Goal: Transaction & Acquisition: Purchase product/service

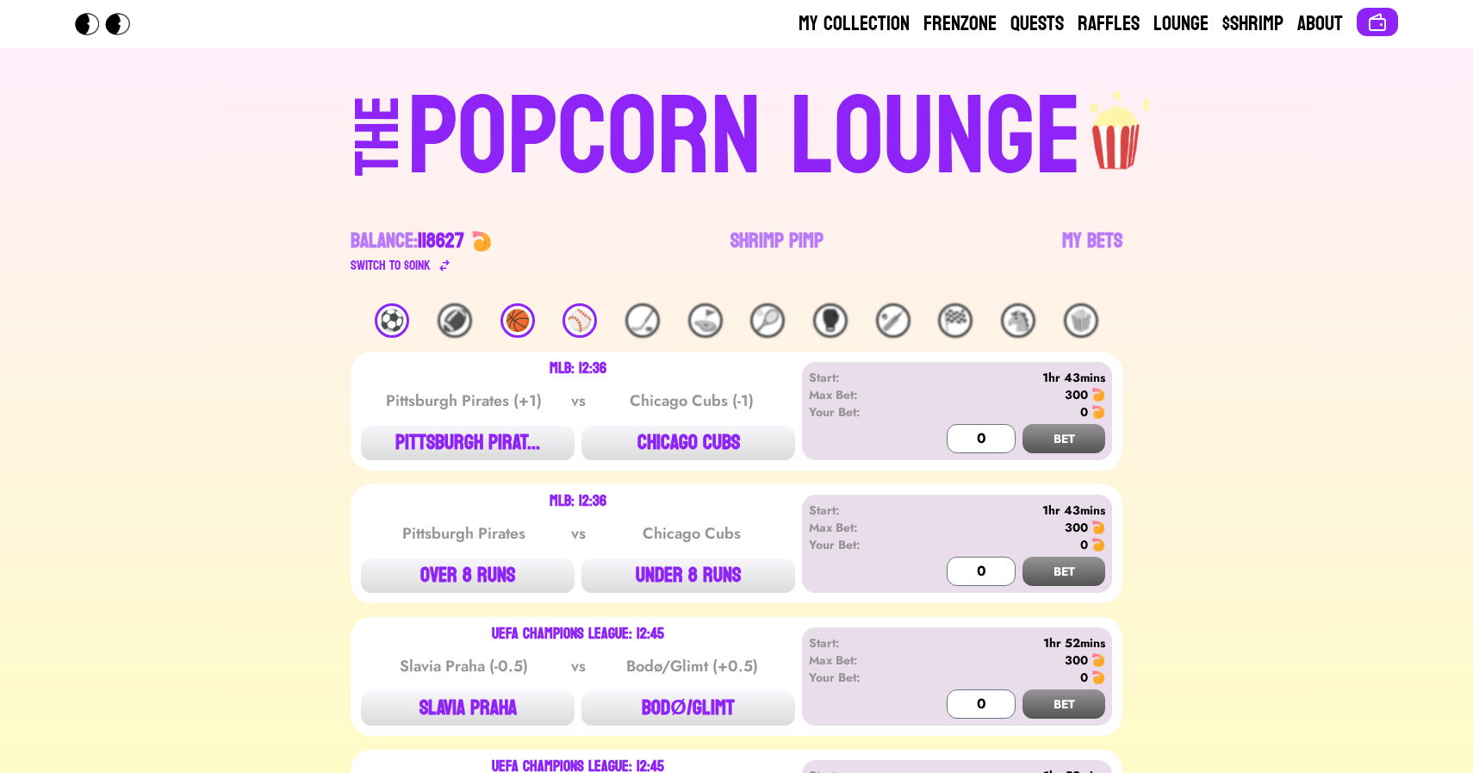
click at [389, 329] on div "⚽️" at bounding box center [392, 320] width 34 height 34
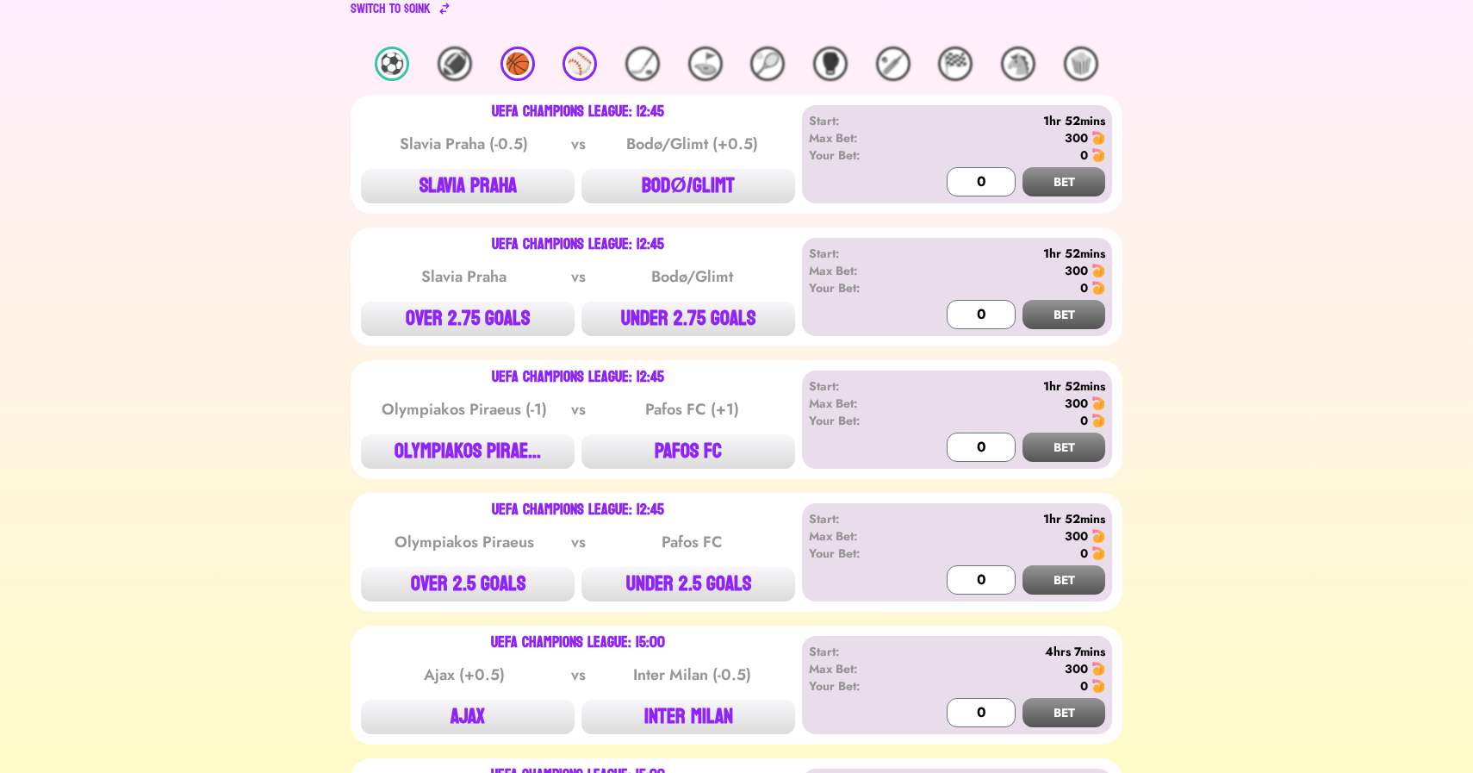
scroll to position [256, 0]
click at [488, 314] on button "OVER 2.75 GOALS" at bounding box center [468, 319] width 214 height 34
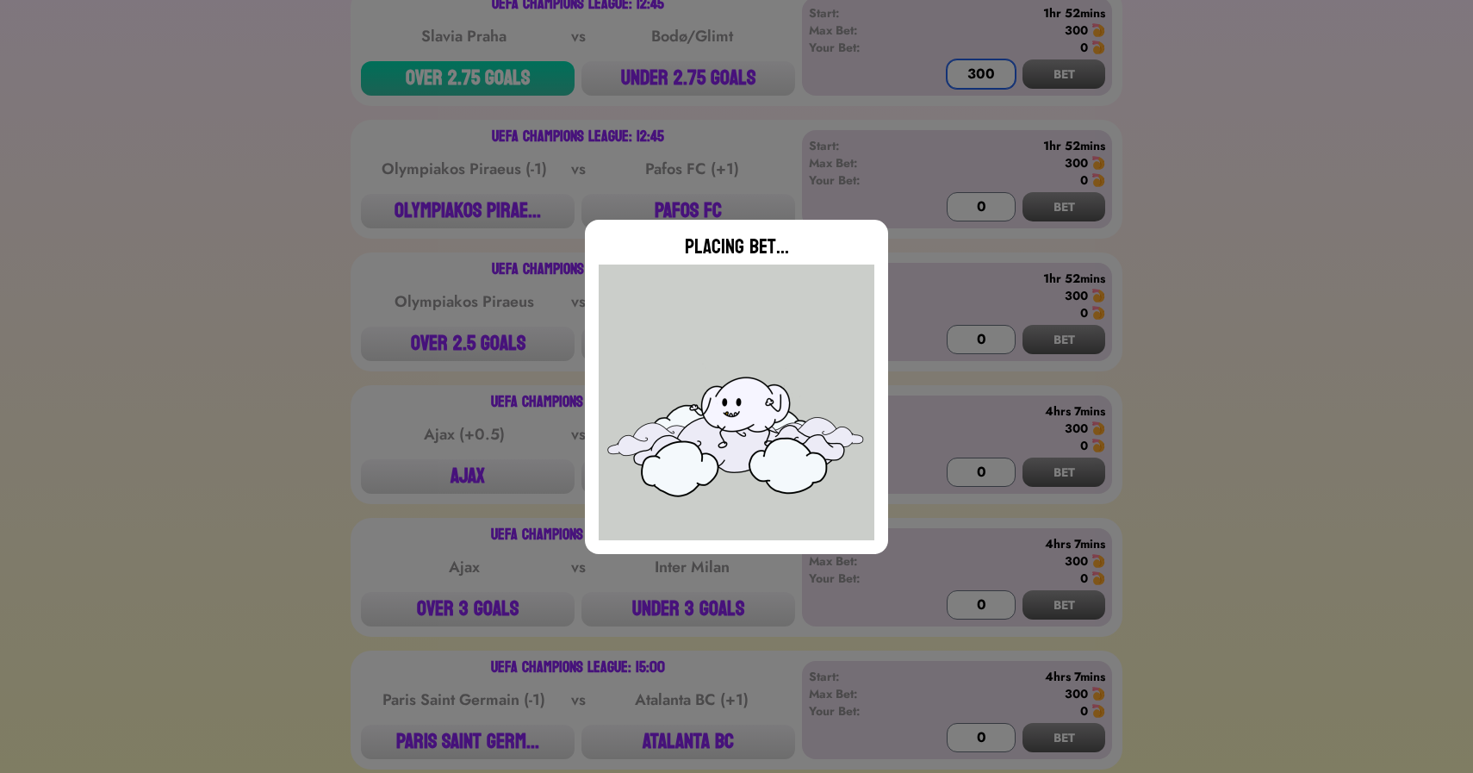
scroll to position [525, 0]
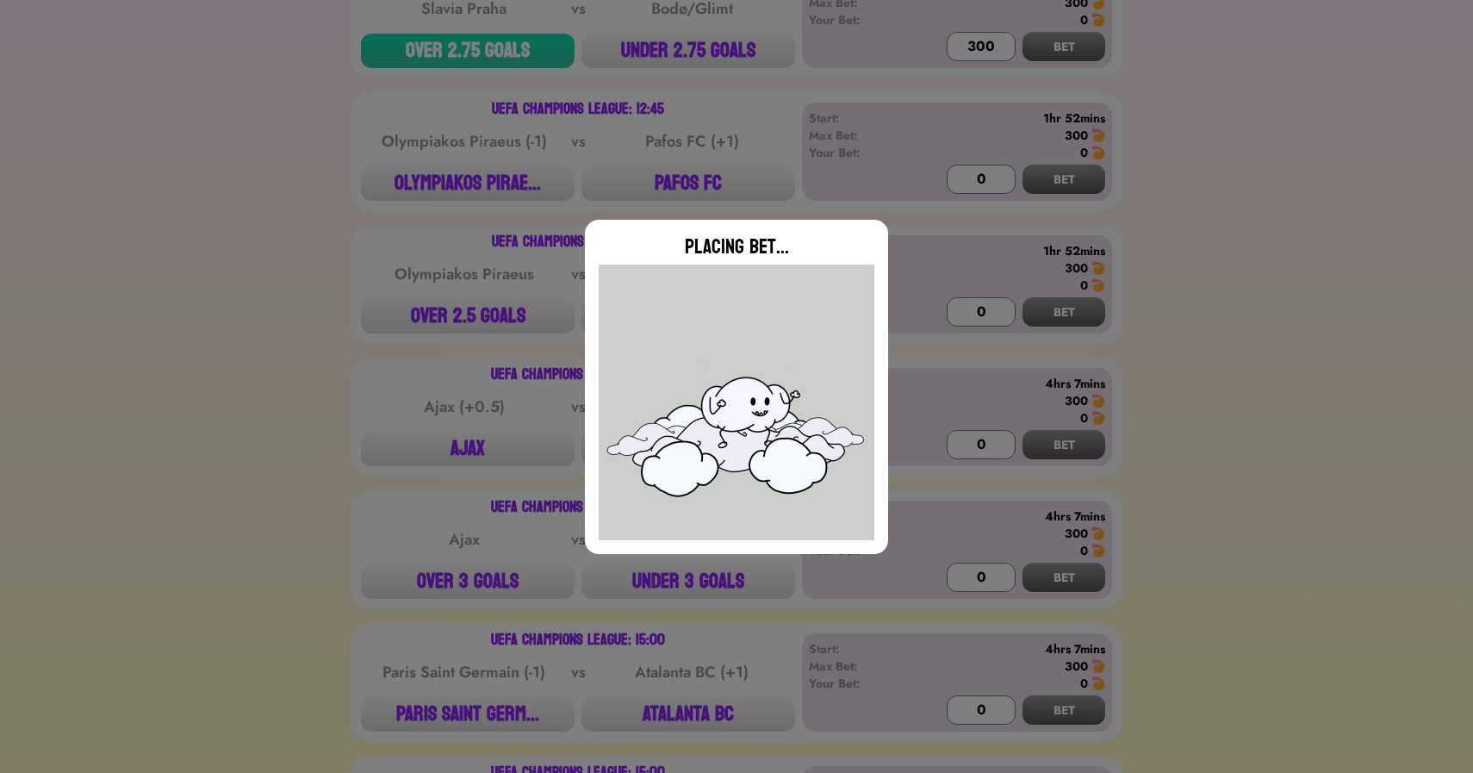
type input "0"
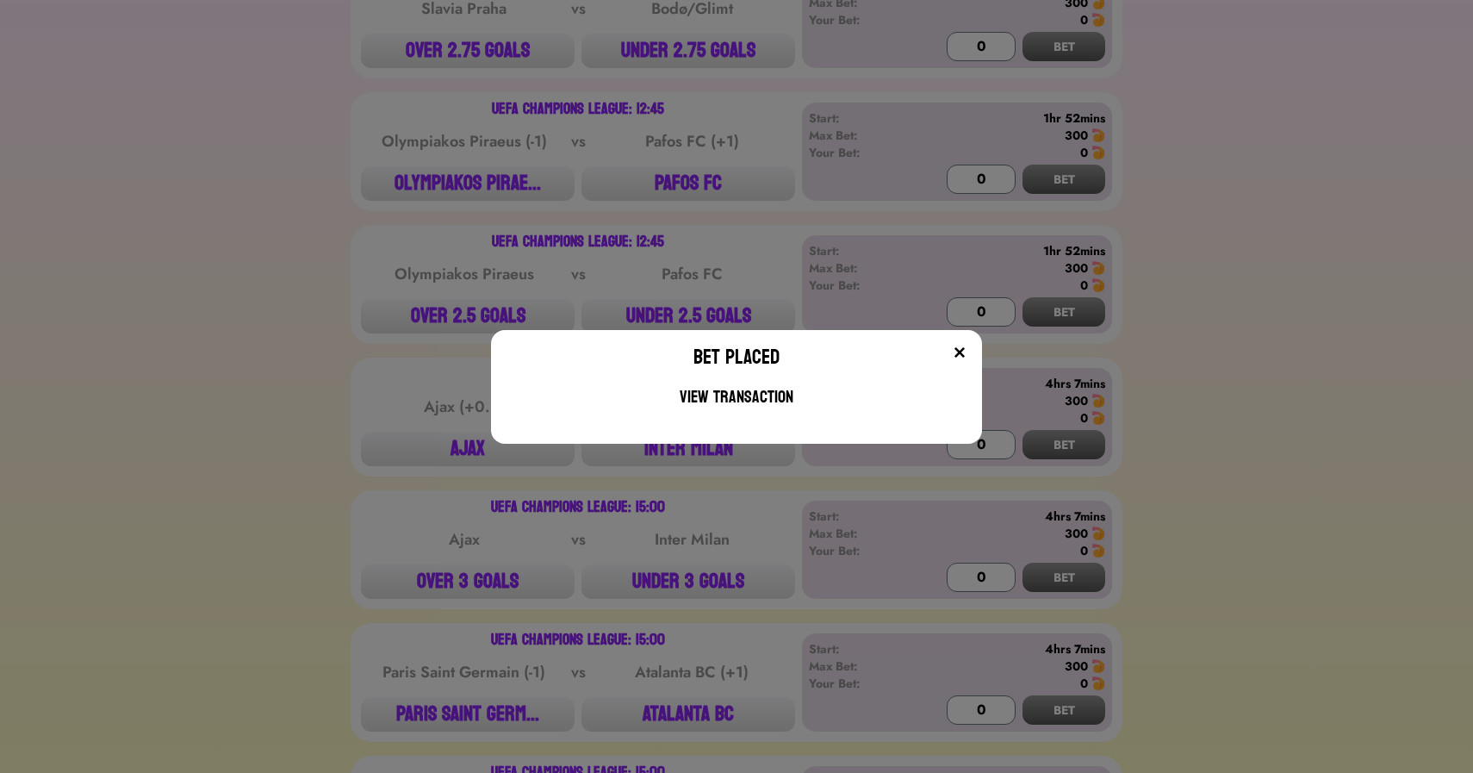
click at [263, 310] on div "Bet Placed View Transaction" at bounding box center [736, 386] width 1473 height 773
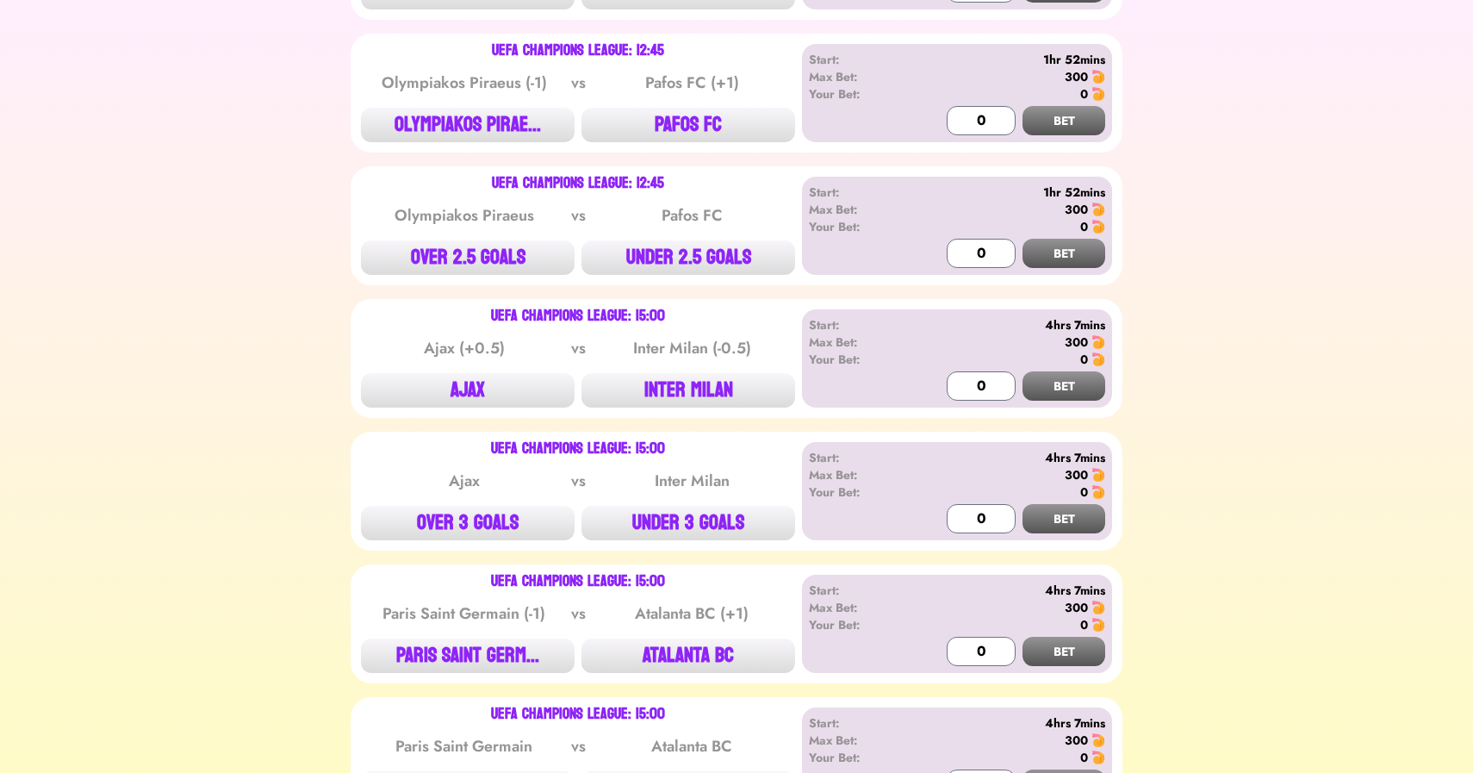
scroll to position [584, 0]
click at [459, 134] on button "OLYMPIAKOS PIRAE..." at bounding box center [468, 124] width 214 height 34
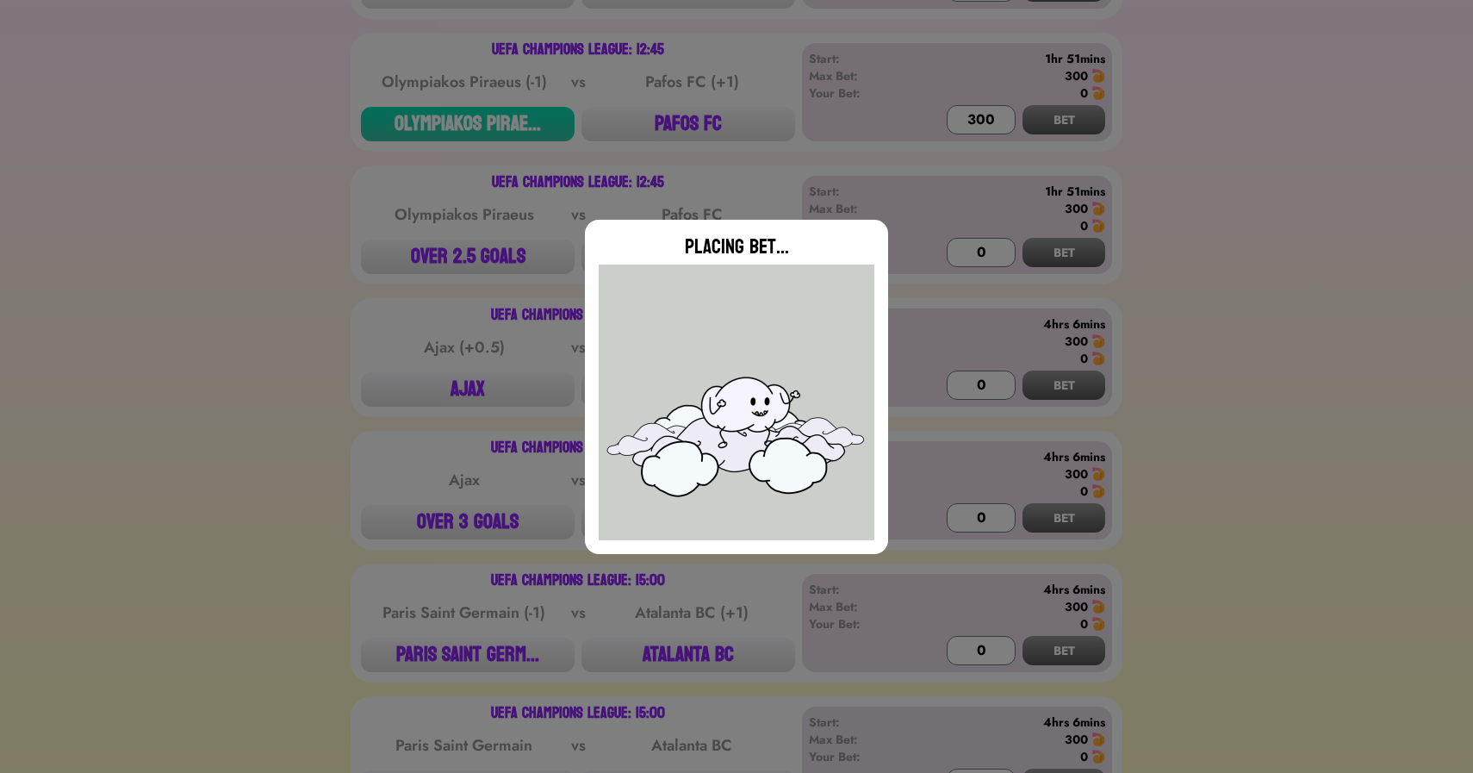
type input "0"
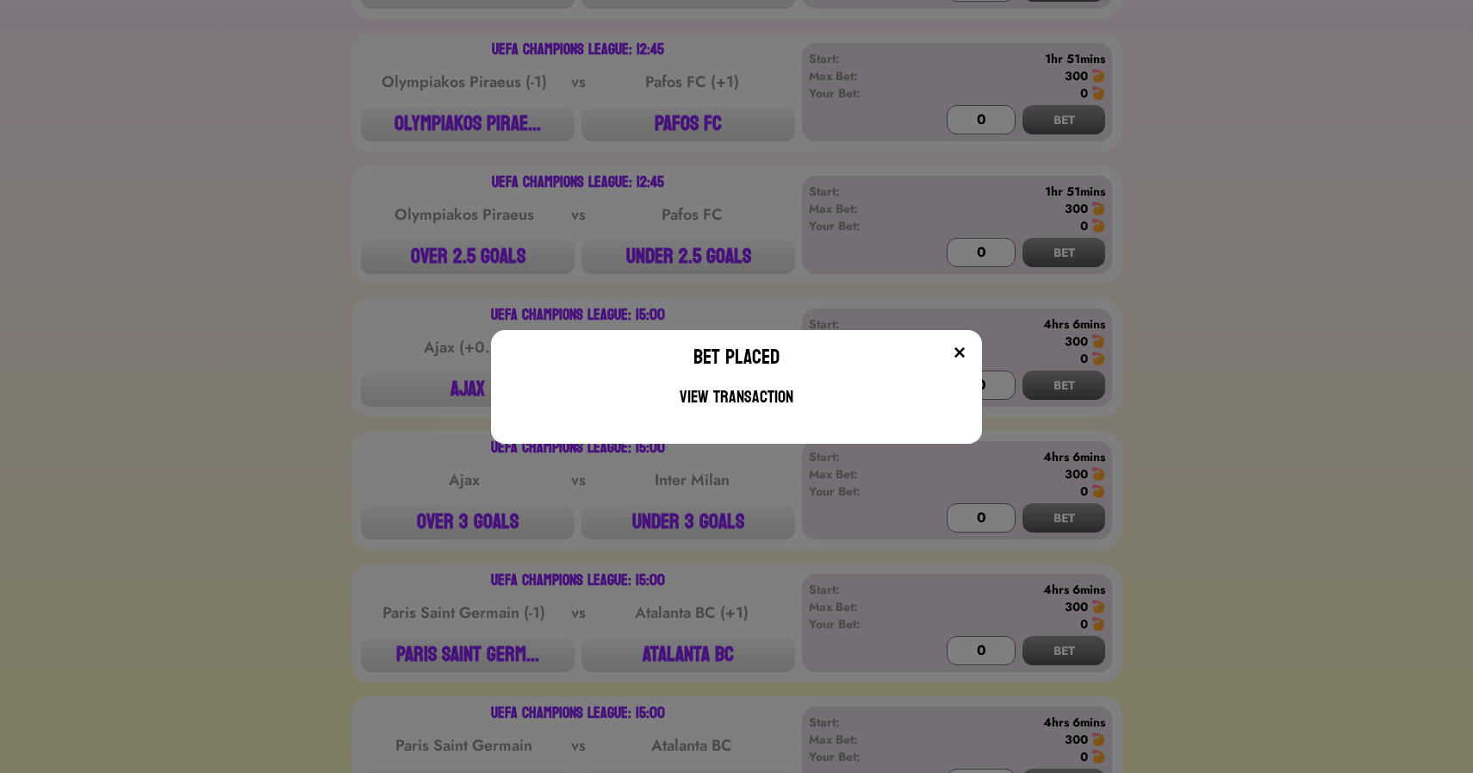
click at [446, 259] on div "Bet Placed View Transaction" at bounding box center [736, 386] width 1473 height 773
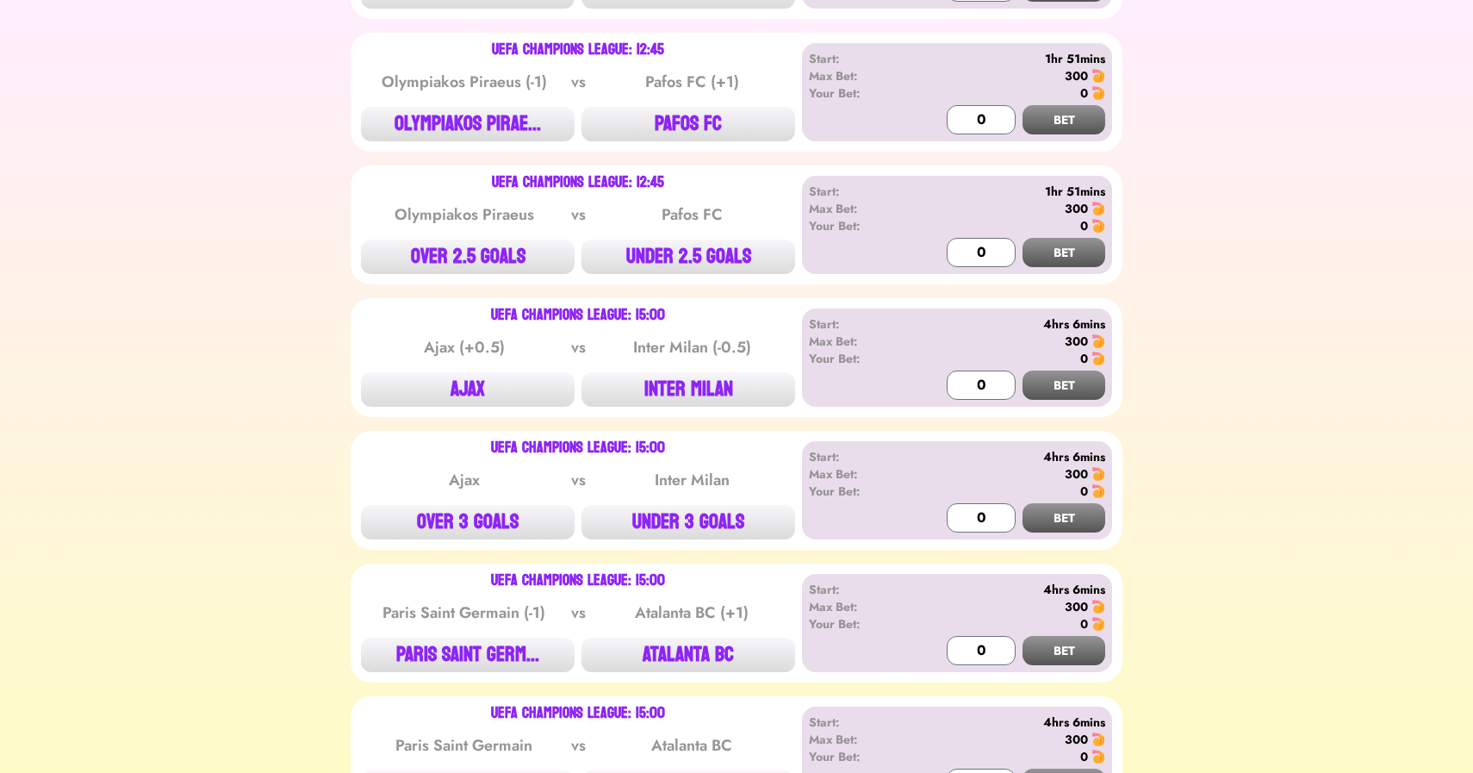
click at [446, 259] on button "OVER 2.5 GOALS" at bounding box center [468, 256] width 214 height 34
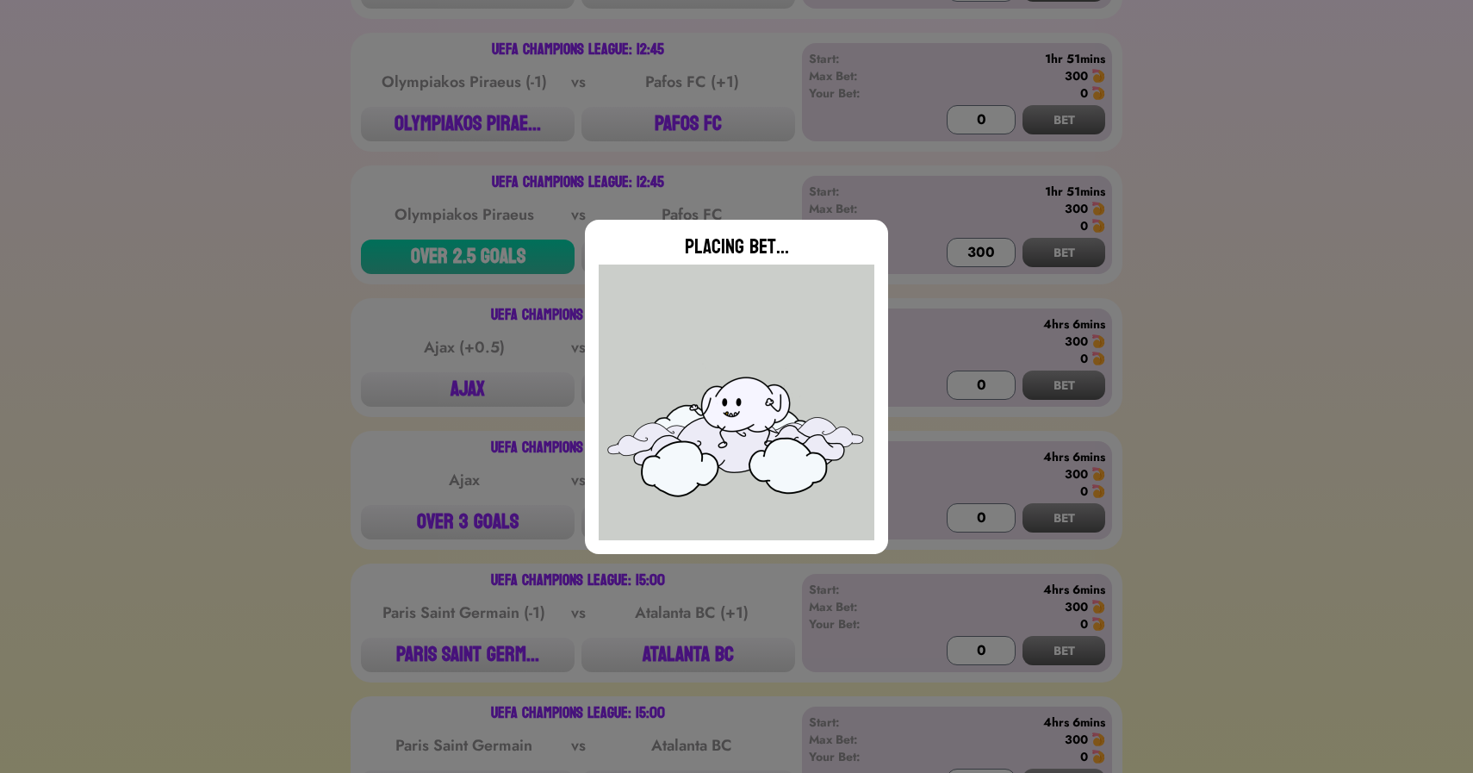
type input "0"
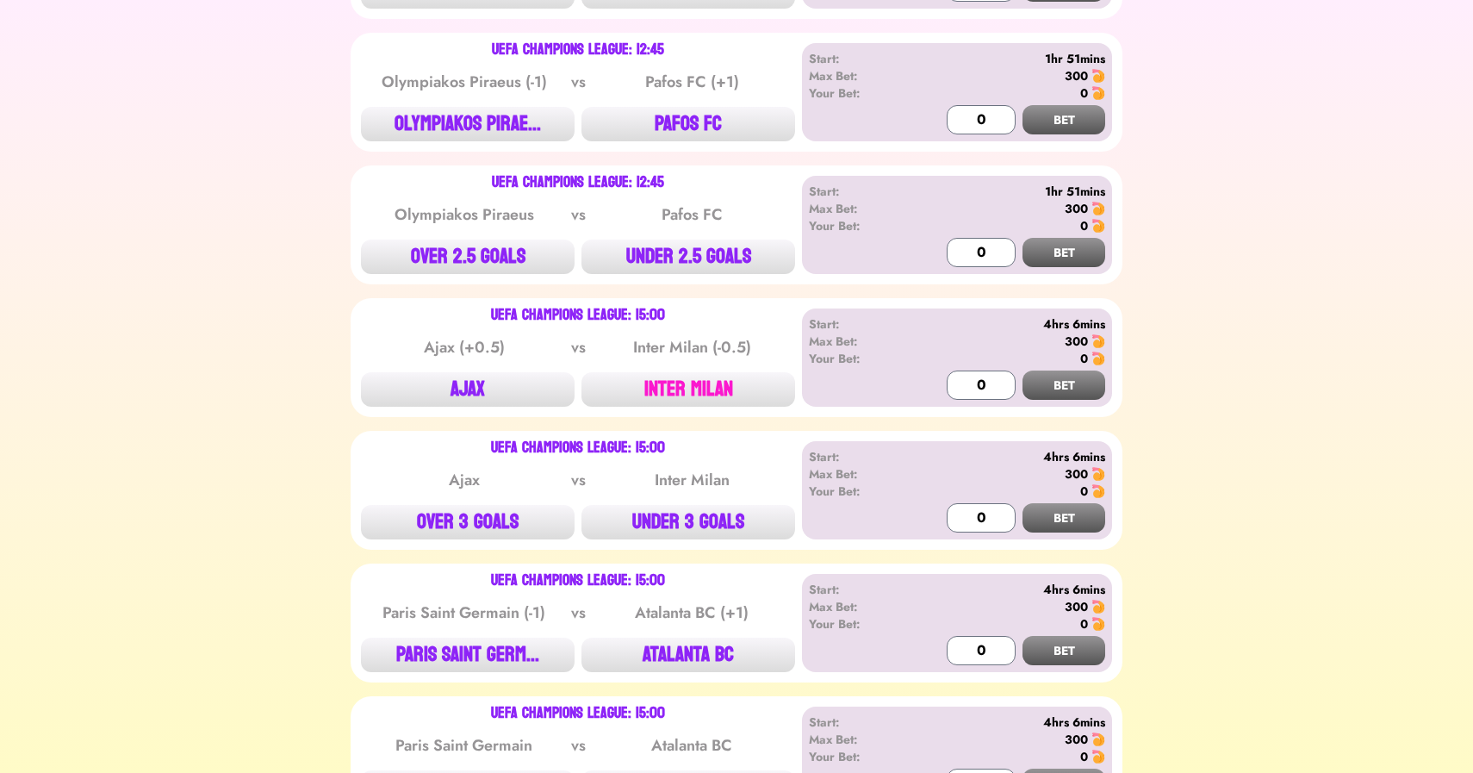
click at [677, 387] on button "INTER MILAN" at bounding box center [688, 389] width 214 height 34
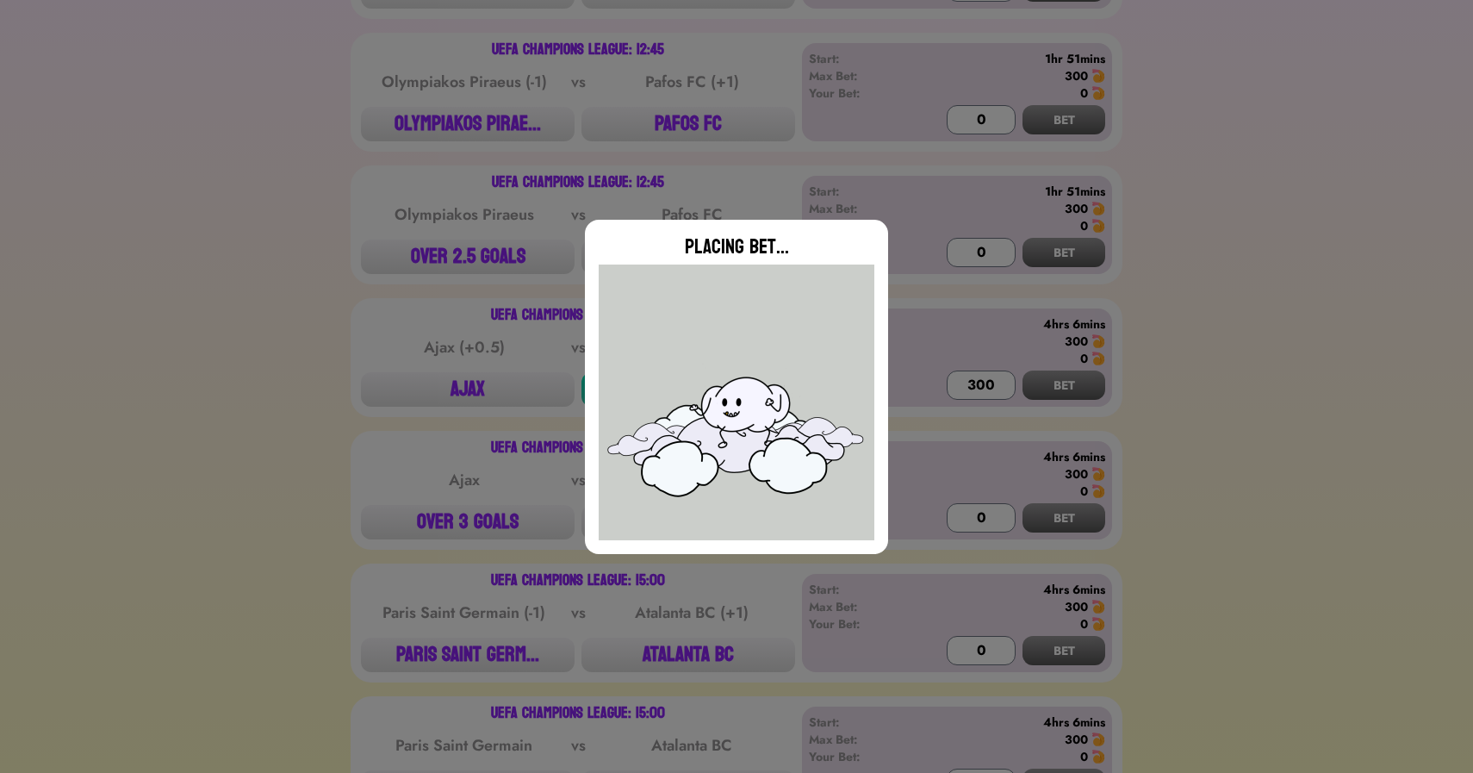
type input "0"
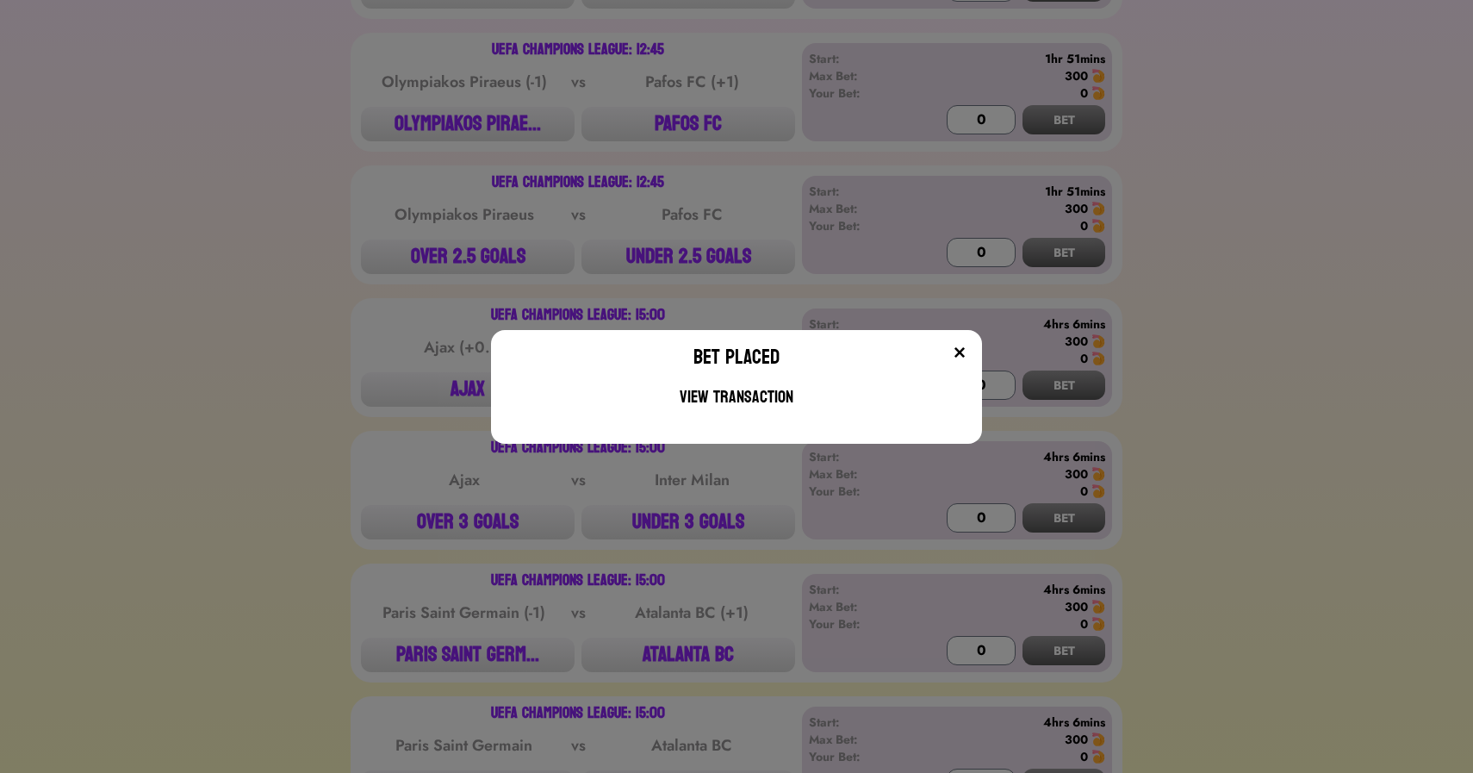
click at [289, 411] on div "Bet Placed View Transaction" at bounding box center [736, 386] width 1473 height 773
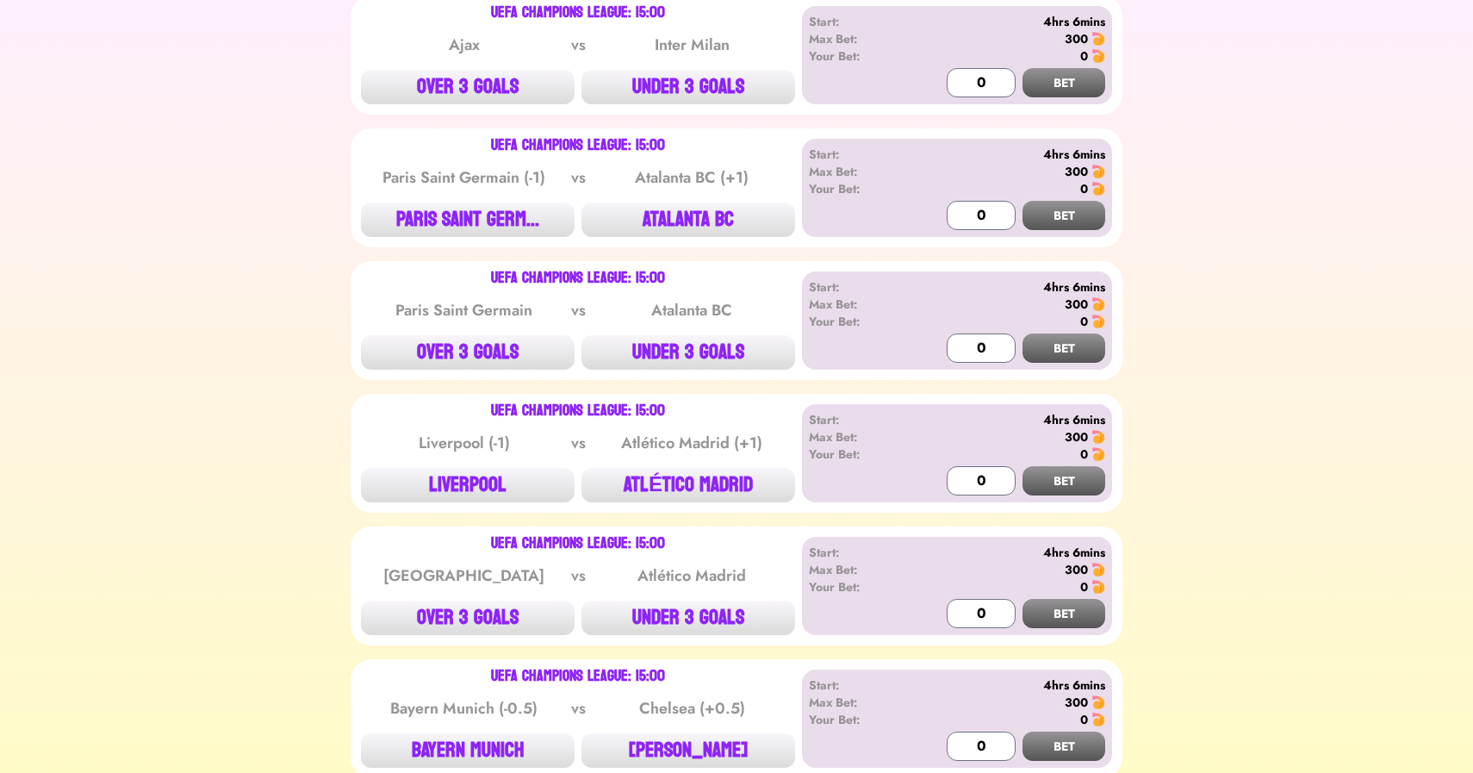
scroll to position [1018, 0]
click at [696, 66] on div "UEFA Champions League: 15:00 Ajax vs Inter Milan OVER 3 GOALS UNDER 3 GOALS" at bounding box center [578, 56] width 434 height 98
click at [689, 85] on button "UNDER 3 GOALS" at bounding box center [688, 88] width 214 height 34
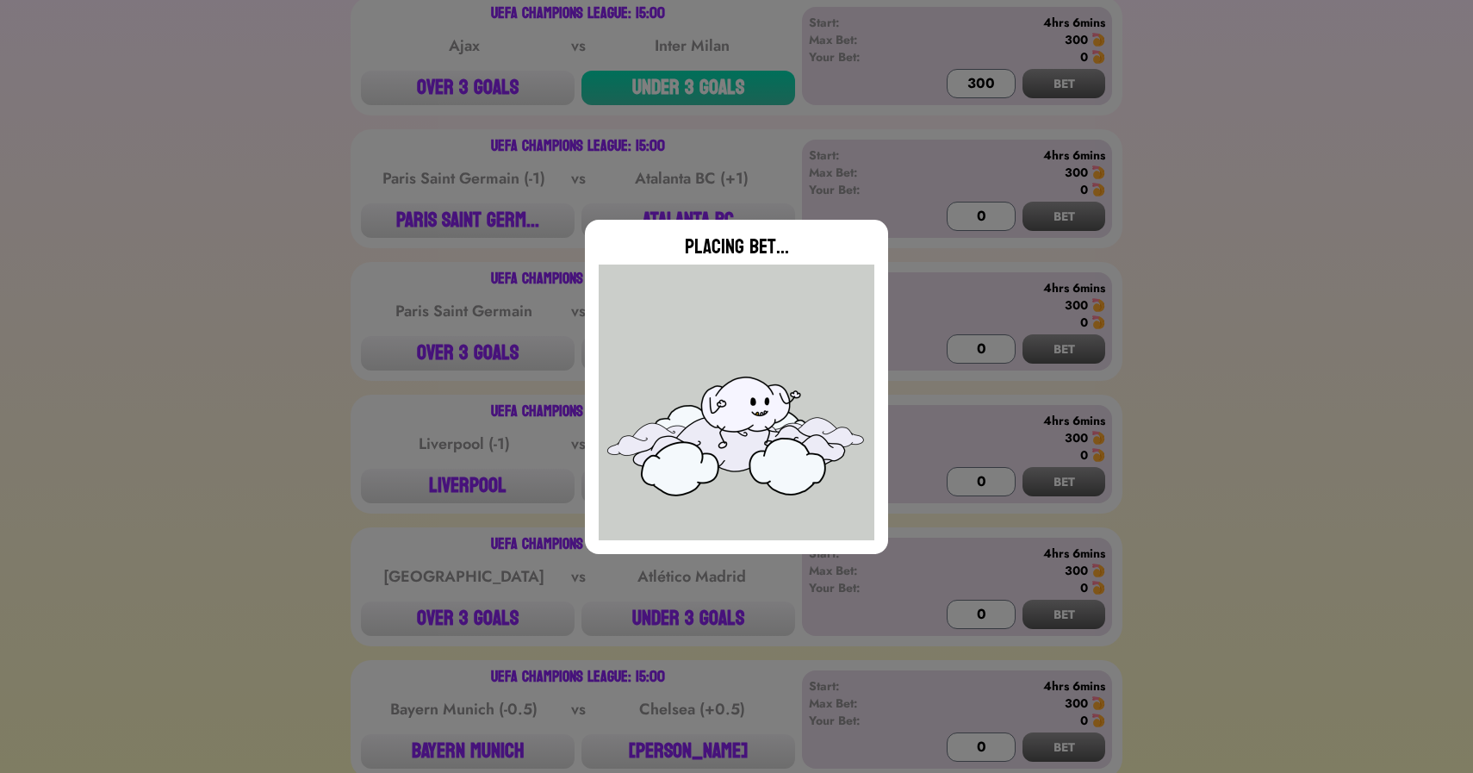
type input "0"
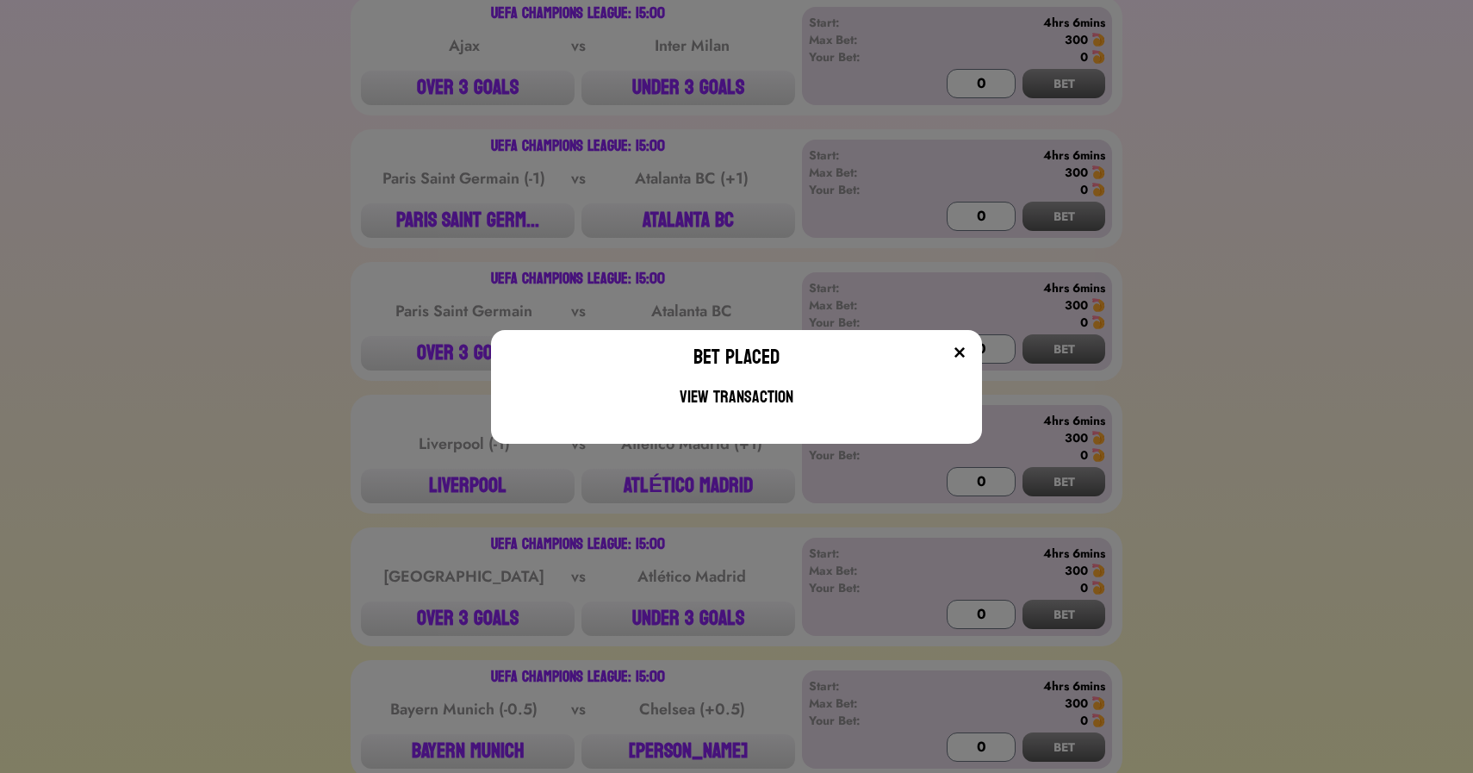
click at [298, 346] on div "Bet Placed View Transaction" at bounding box center [736, 386] width 1473 height 773
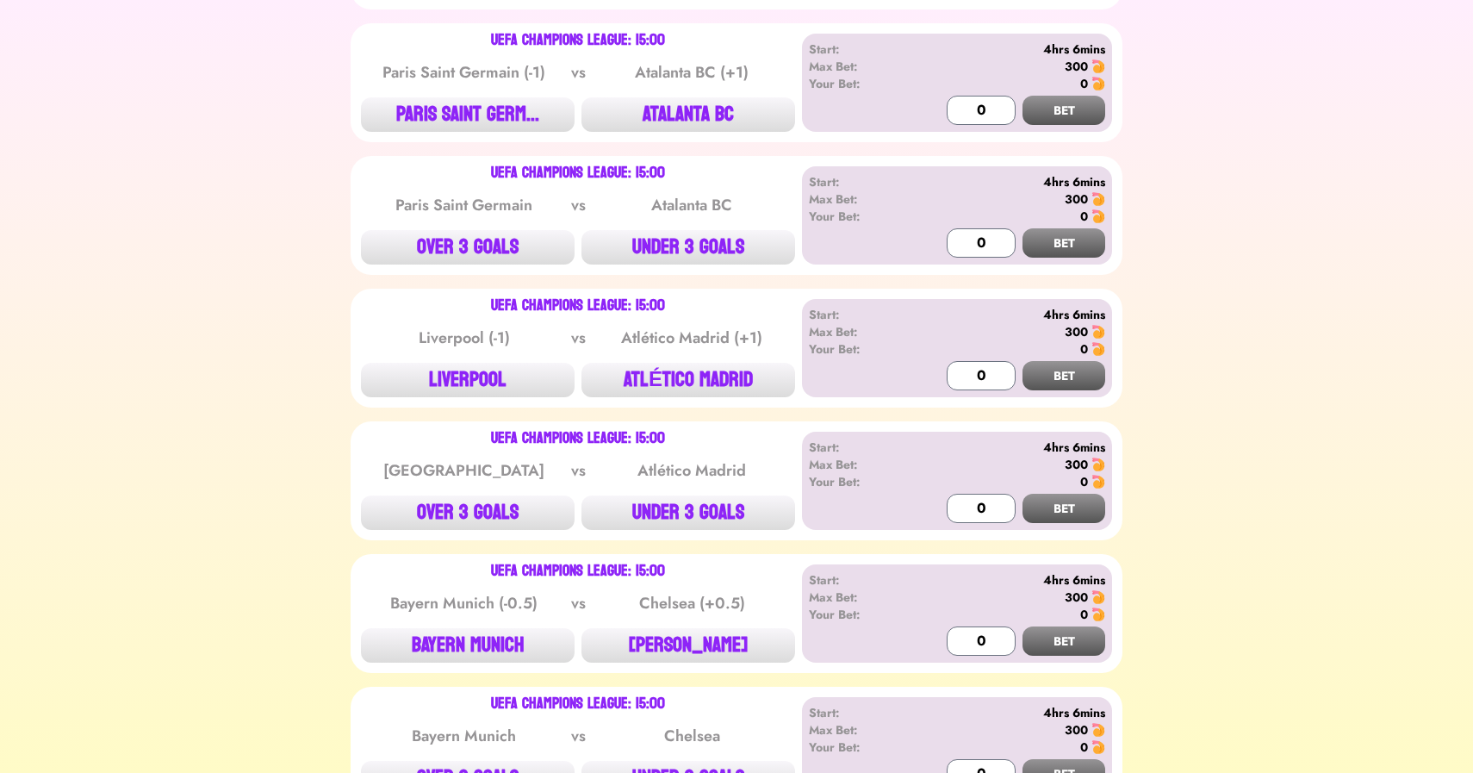
scroll to position [1134, 0]
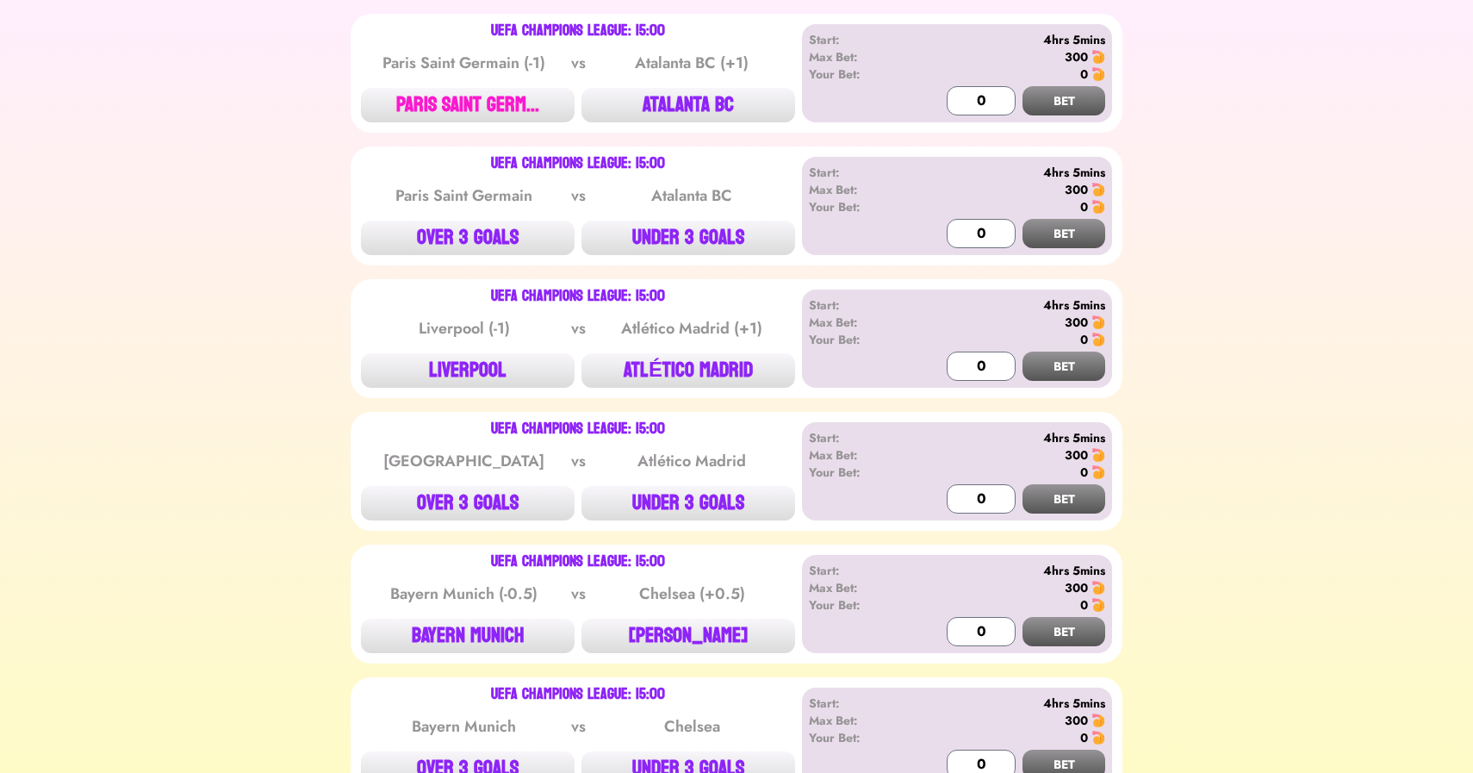
click at [488, 90] on button "PARIS SAINT GERM..." at bounding box center [468, 105] width 214 height 34
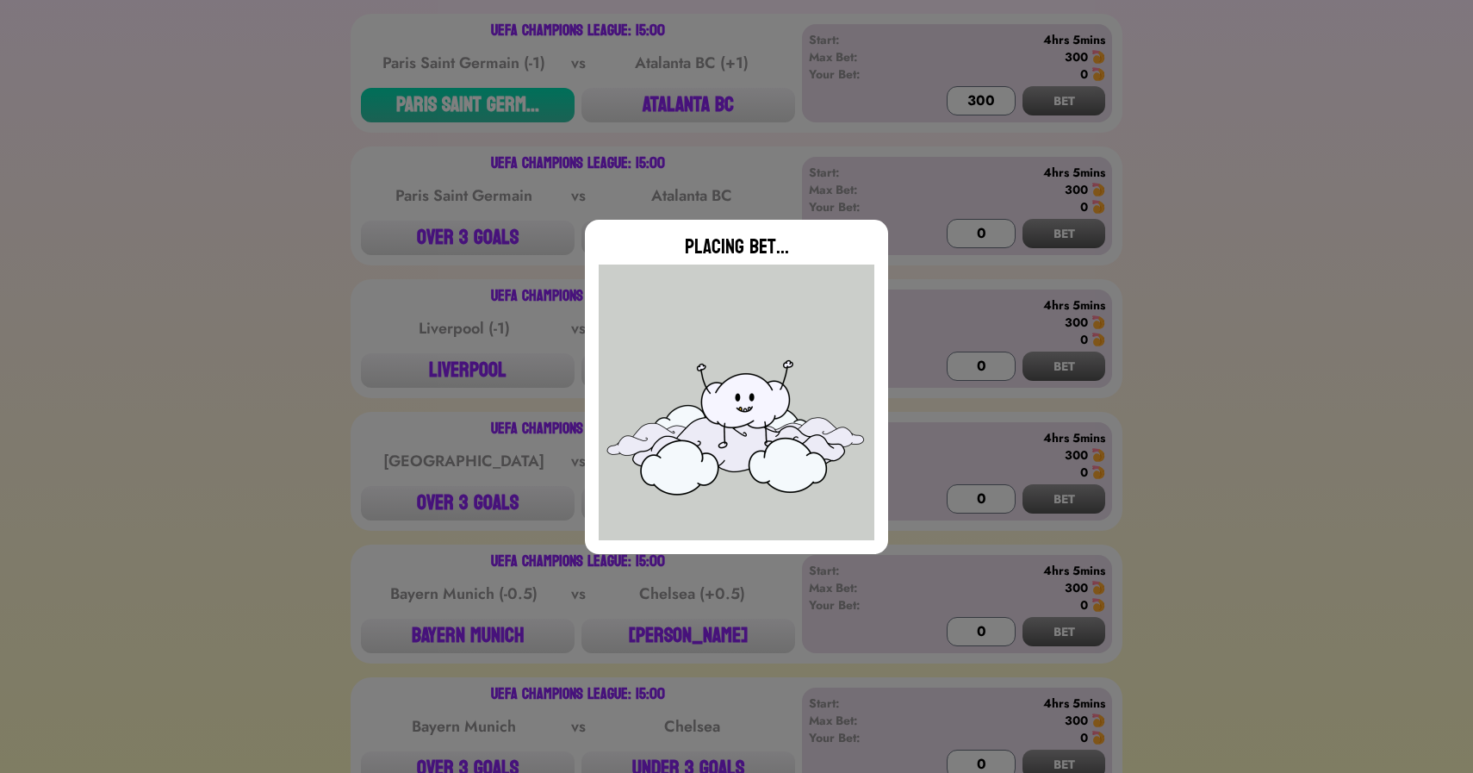
type input "0"
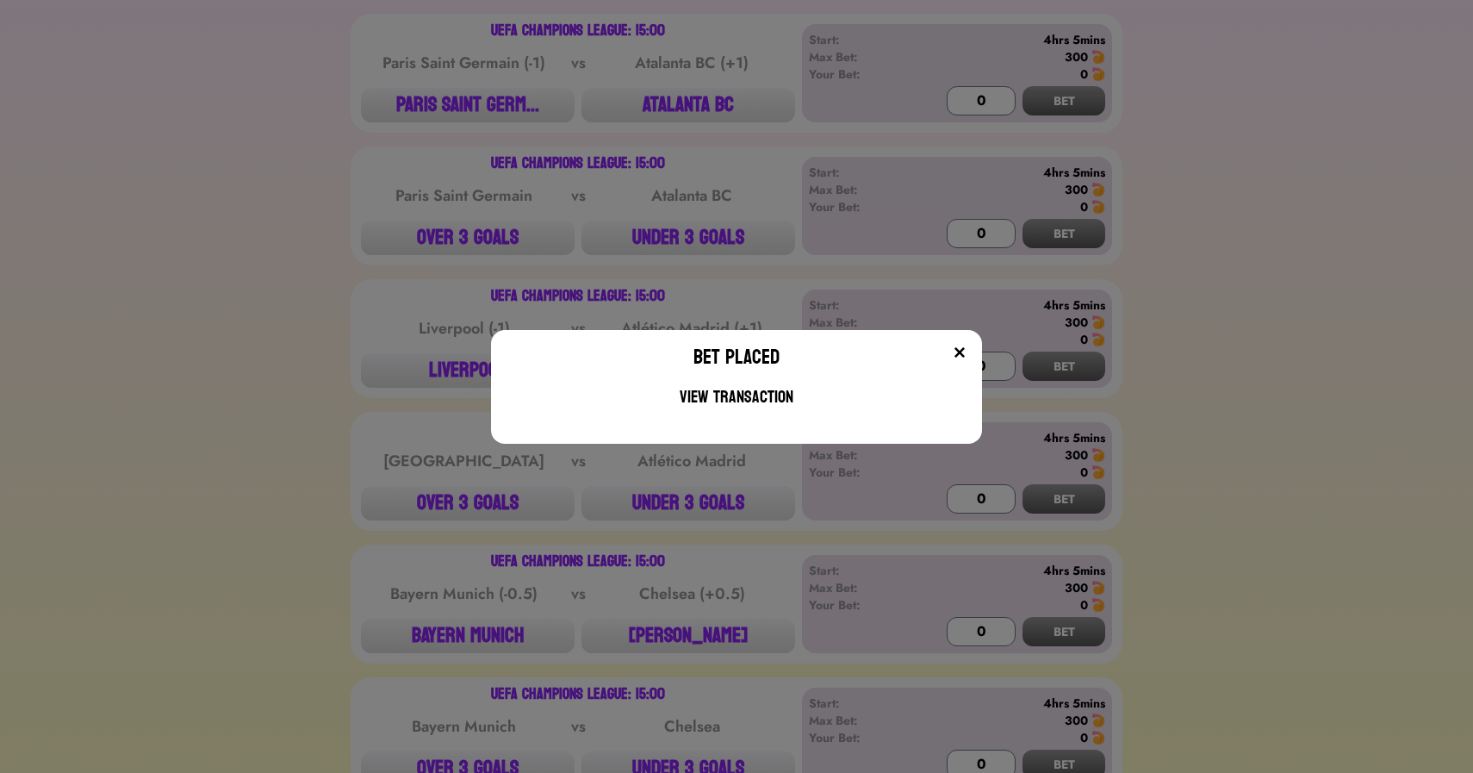
click at [444, 370] on div "Bet Placed View Transaction" at bounding box center [736, 386] width 1473 height 773
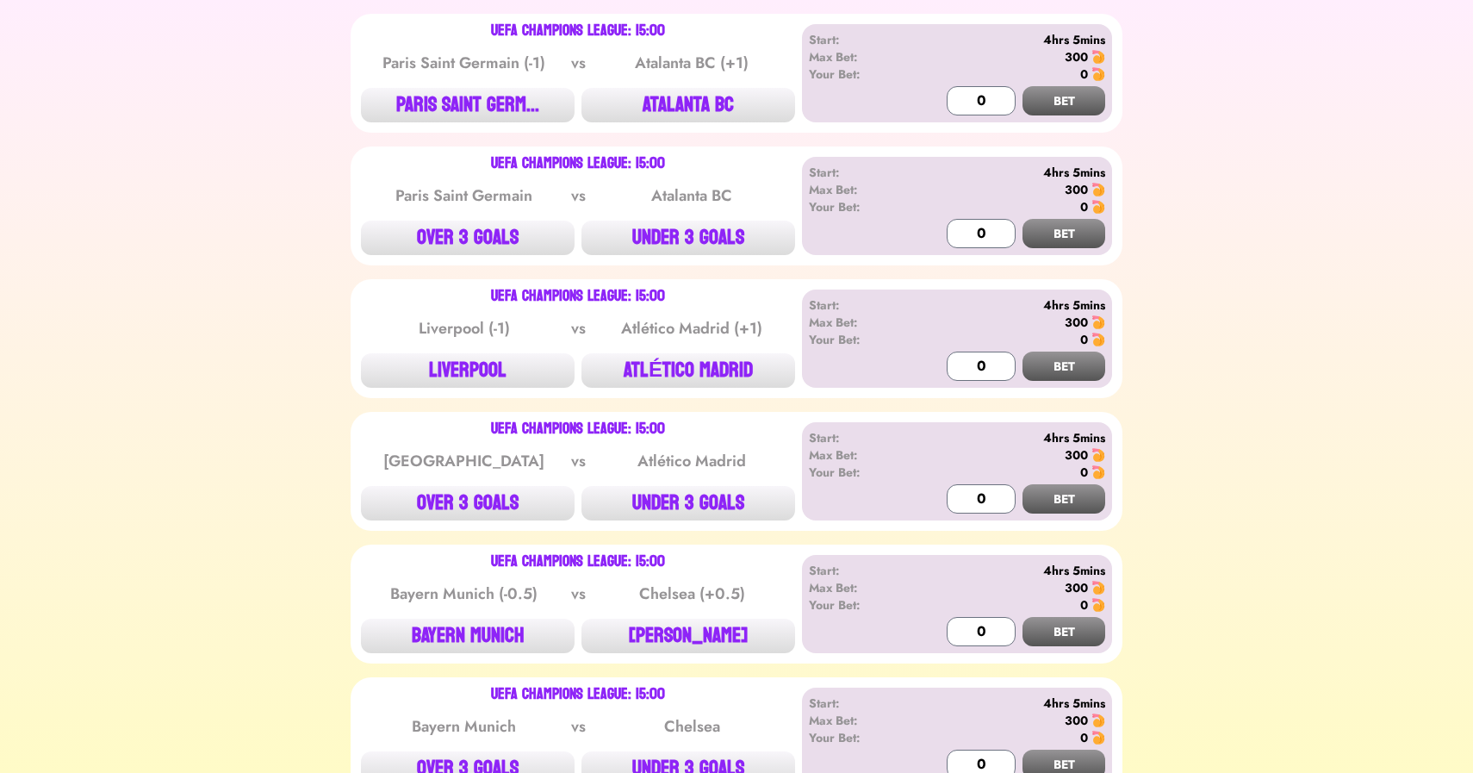
click at [444, 370] on button "LIVERPOOL" at bounding box center [468, 370] width 214 height 34
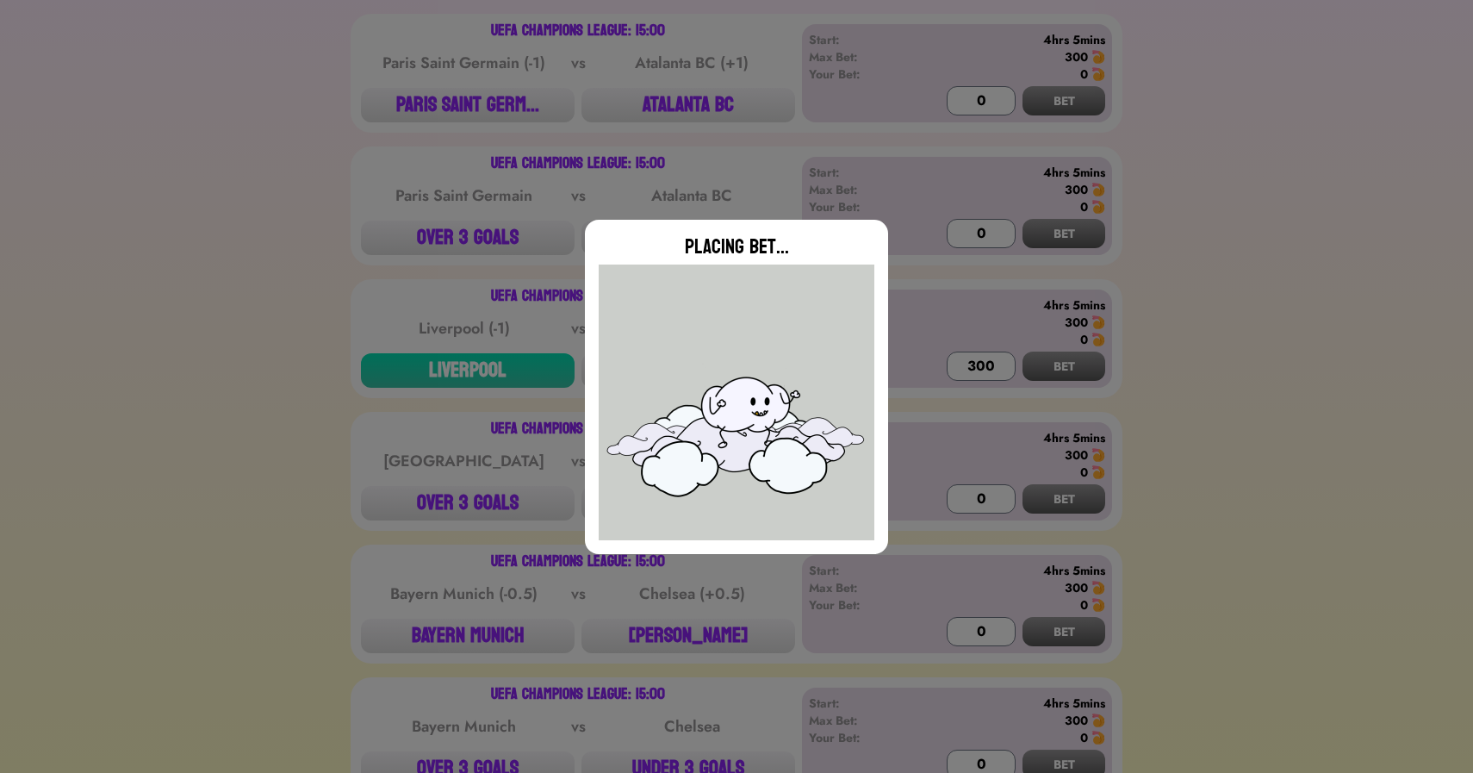
type input "0"
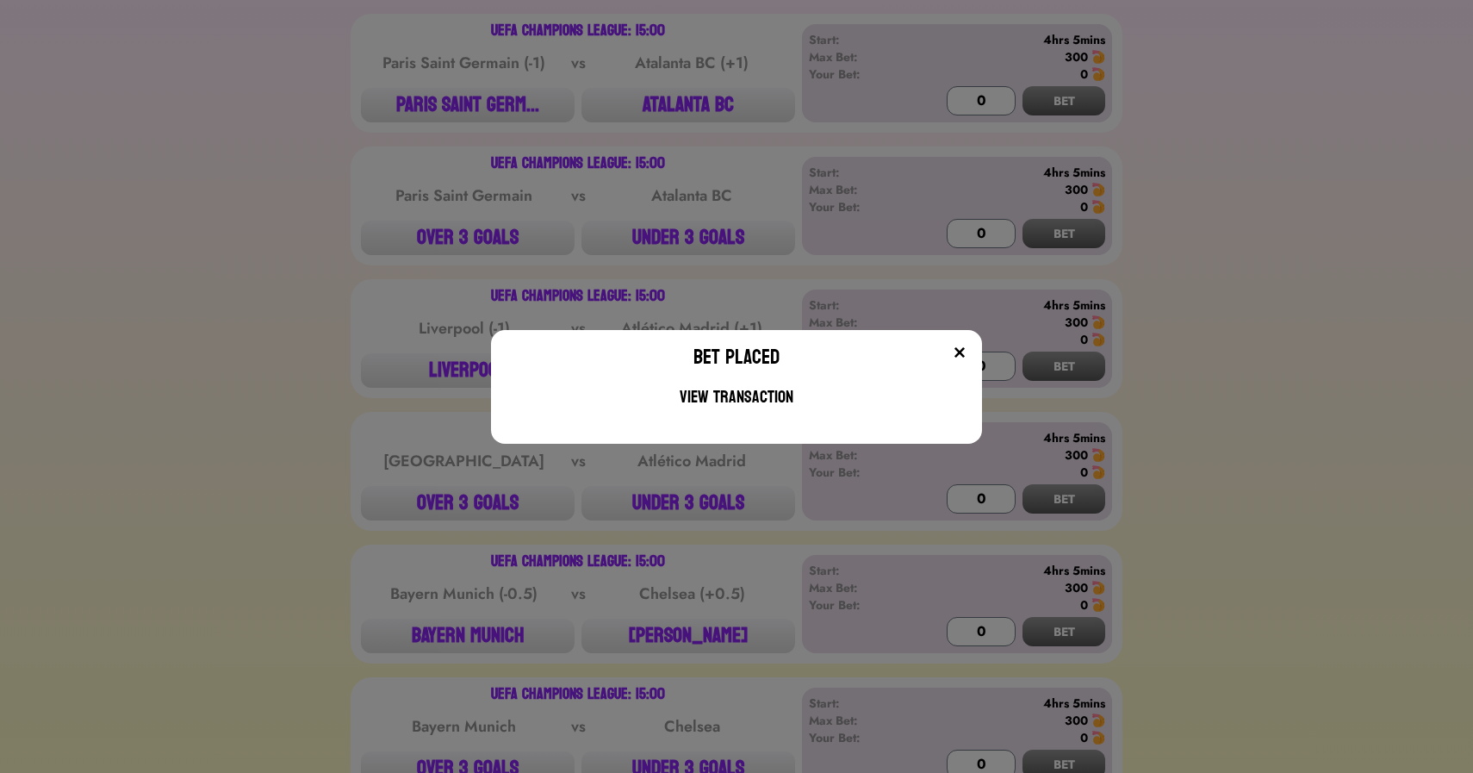
click at [388, 432] on div "Bet Placed View Transaction" at bounding box center [736, 386] width 1473 height 773
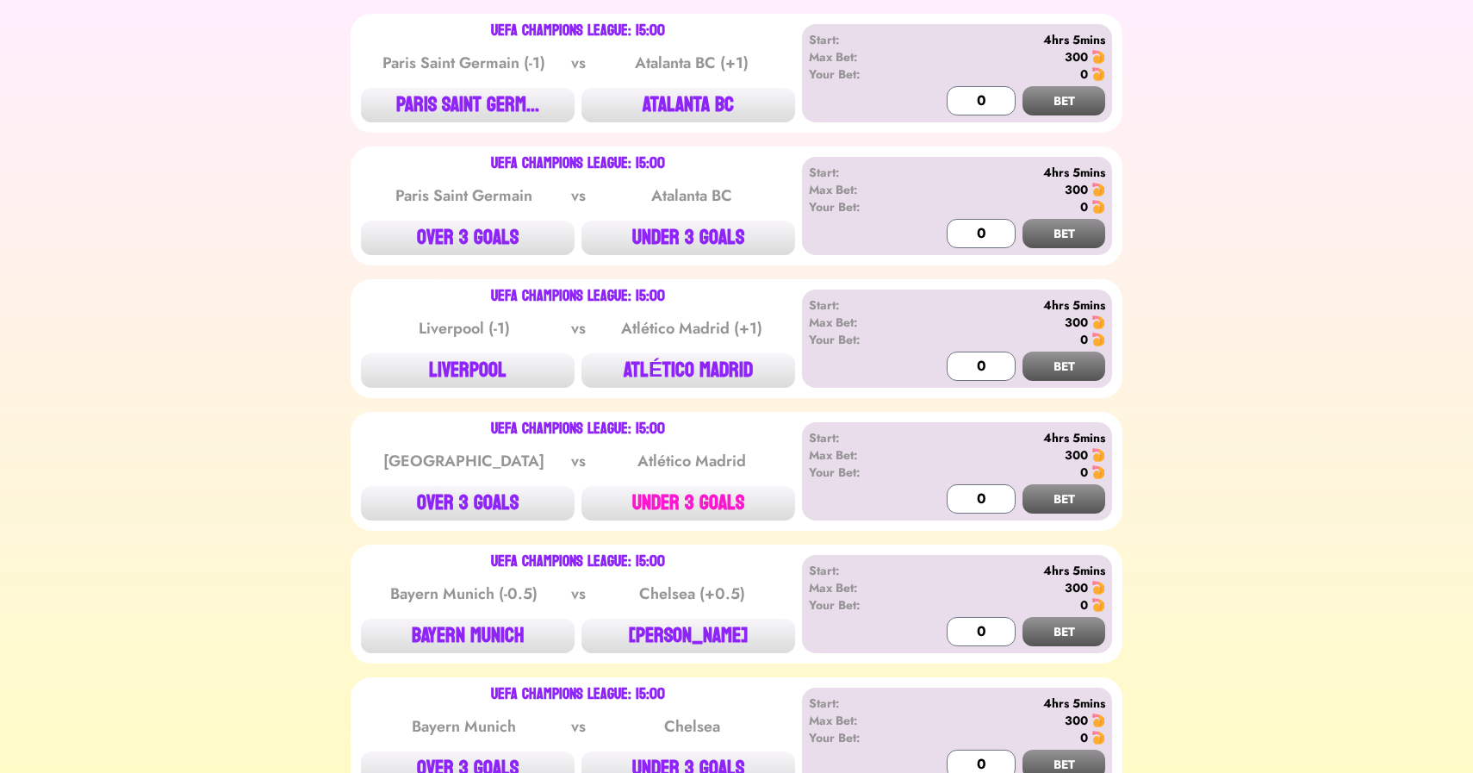
click at [723, 507] on button "UNDER 3 GOALS" at bounding box center [688, 503] width 214 height 34
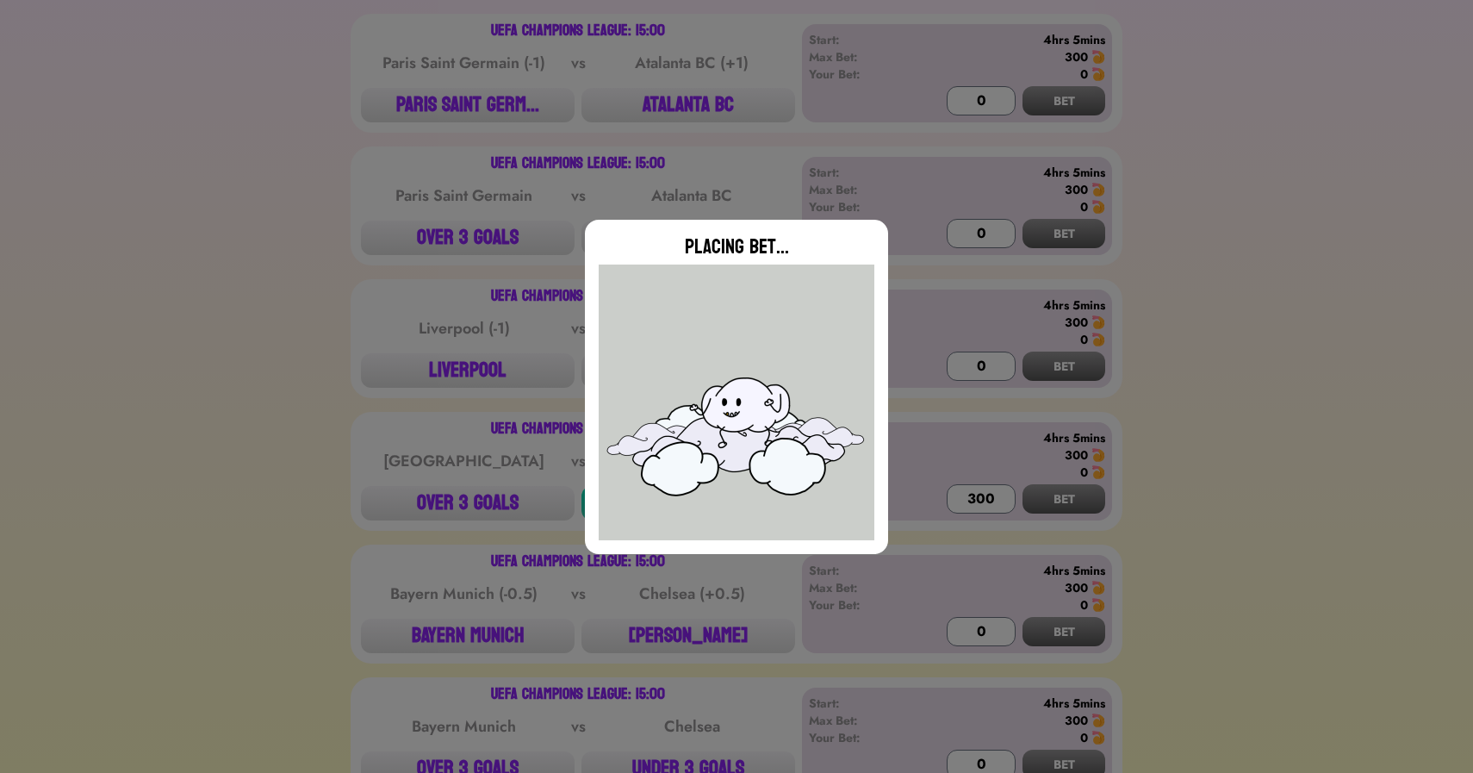
type input "0"
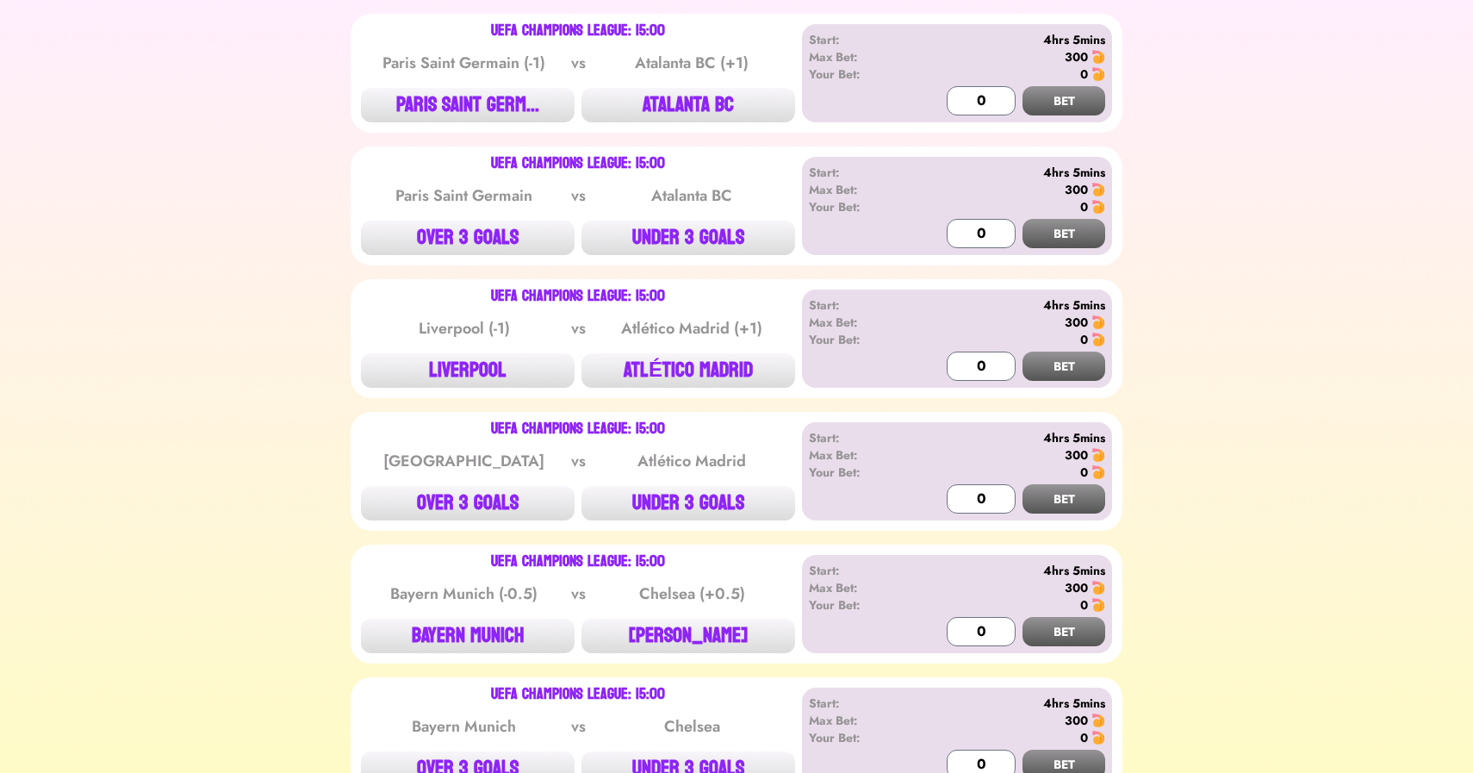
click at [471, 538] on div "⚽️ 🏈 🏀 ⚾️ 🏒 ⛳️ 🎾 🥊 🏏 🏁 🐴 🍿 UEFA Champions League: 12:45 Slavia Praha (-0.5) vs …" at bounding box center [737, 116] width 1432 height 1892
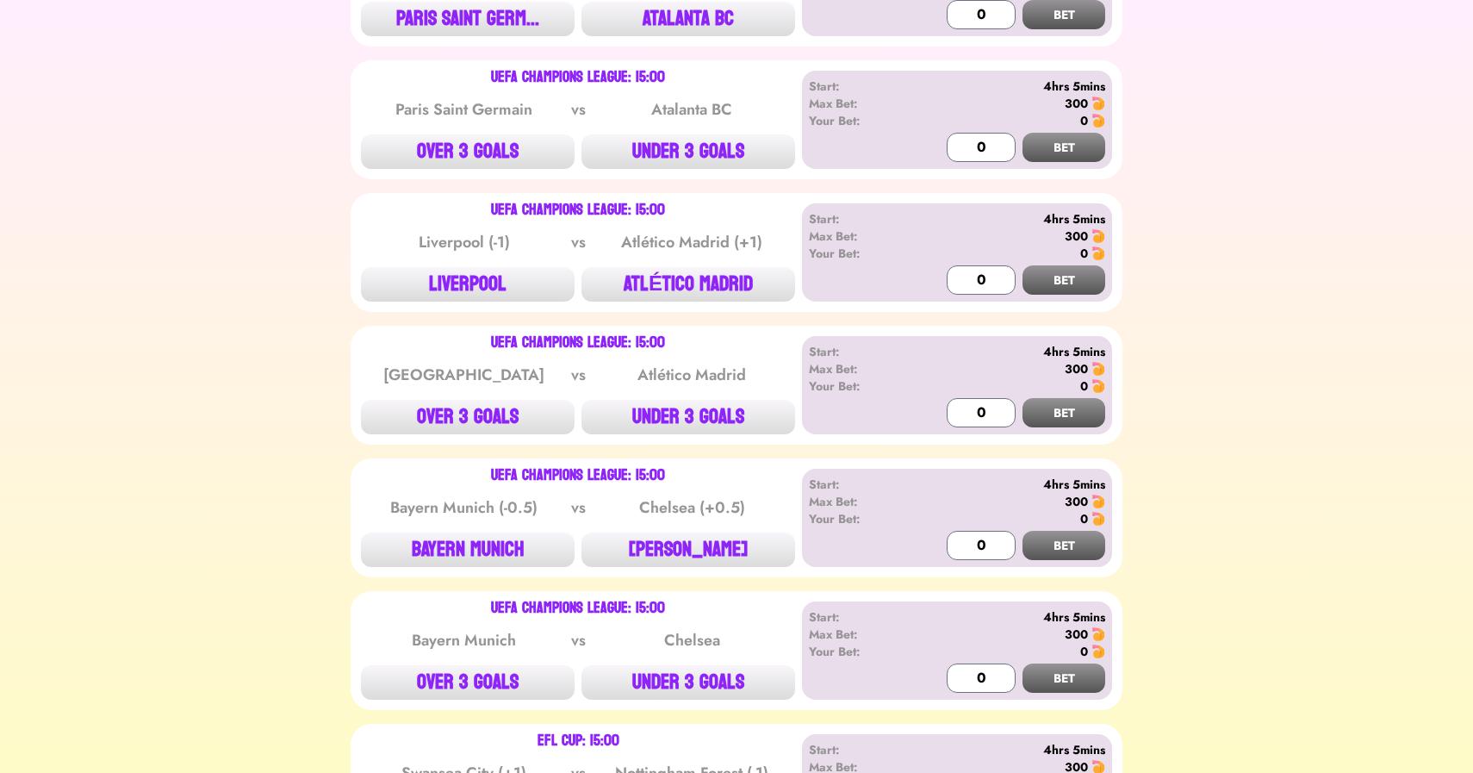
scroll to position [1237, 0]
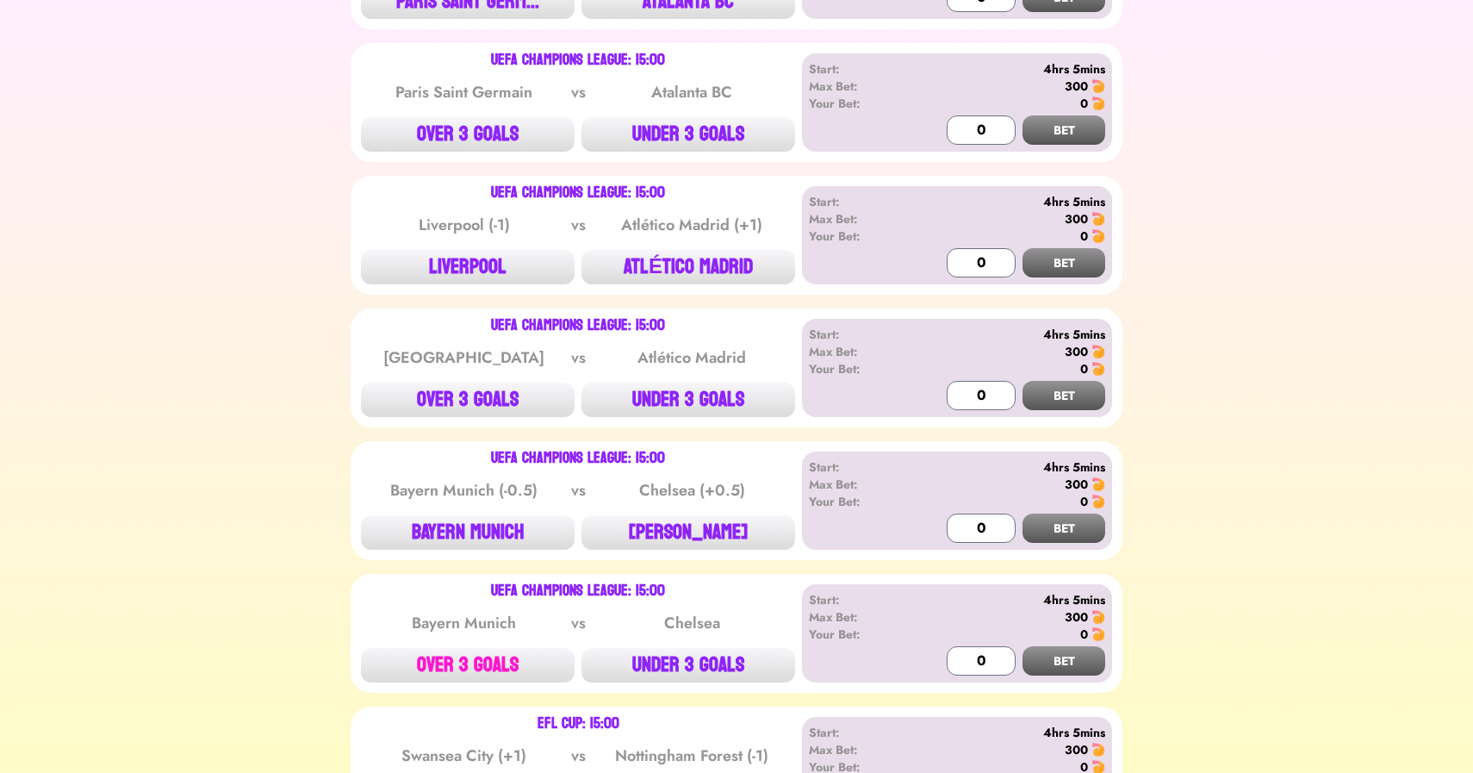
click at [474, 654] on button "OVER 3 GOALS" at bounding box center [468, 665] width 214 height 34
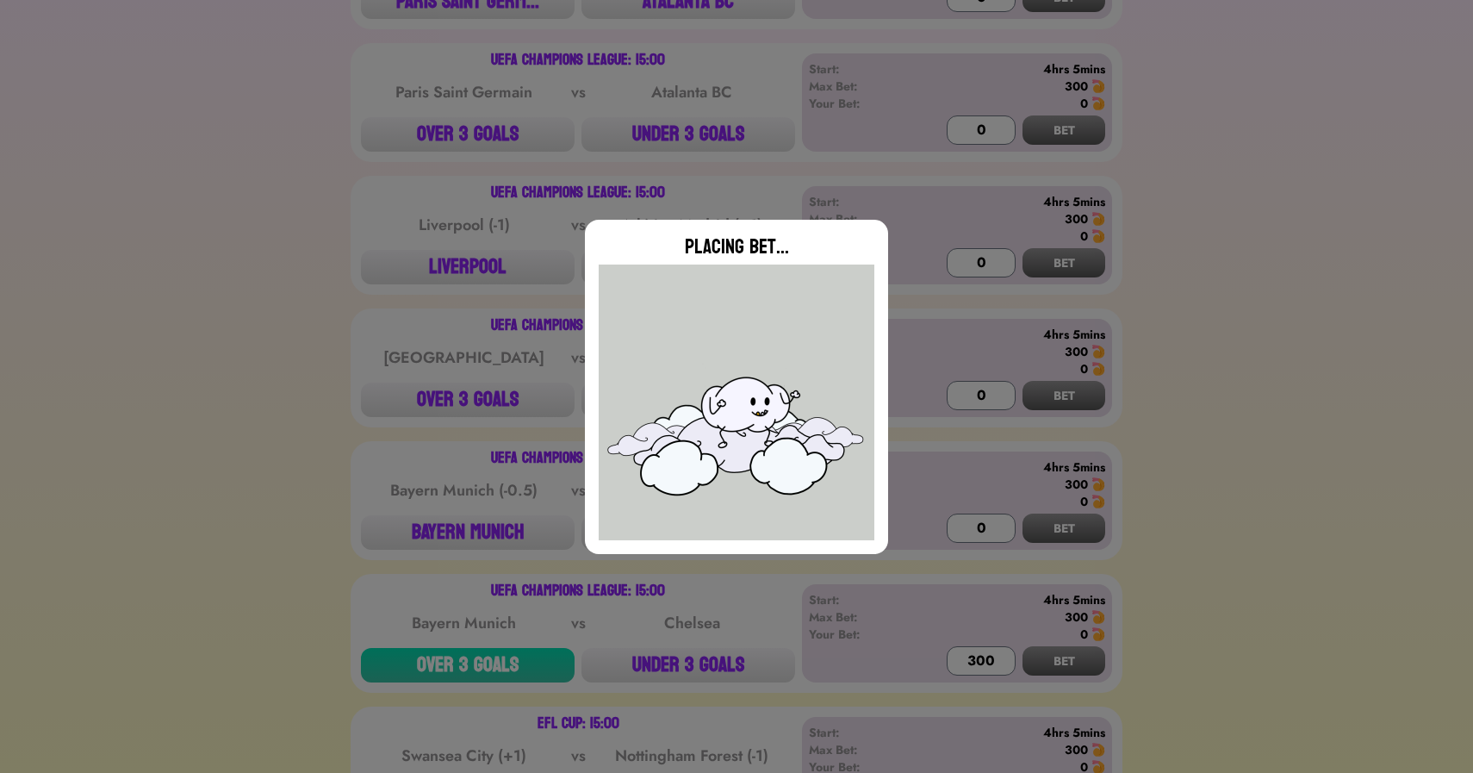
type input "0"
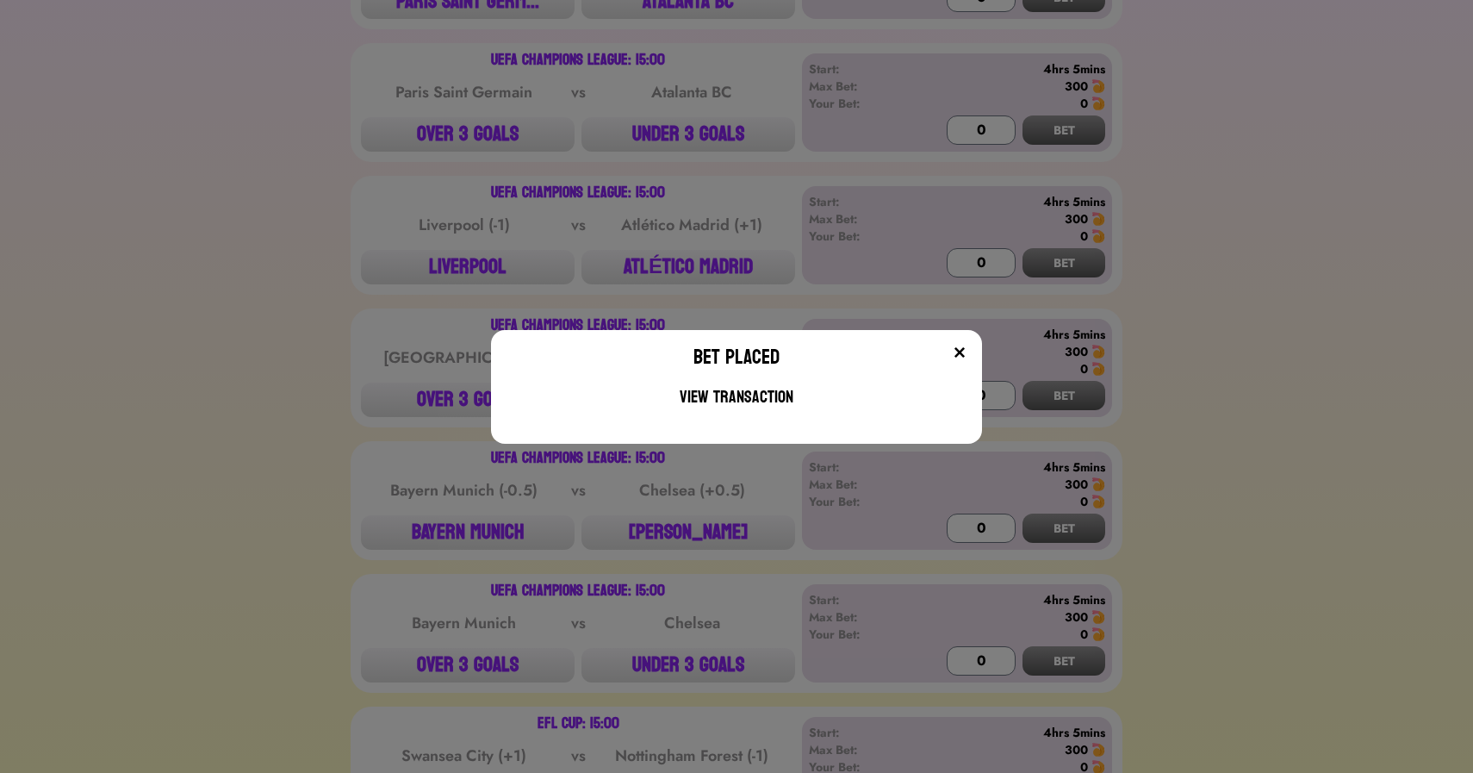
click at [473, 550] on div "Bet Placed View Transaction" at bounding box center [736, 386] width 1473 height 773
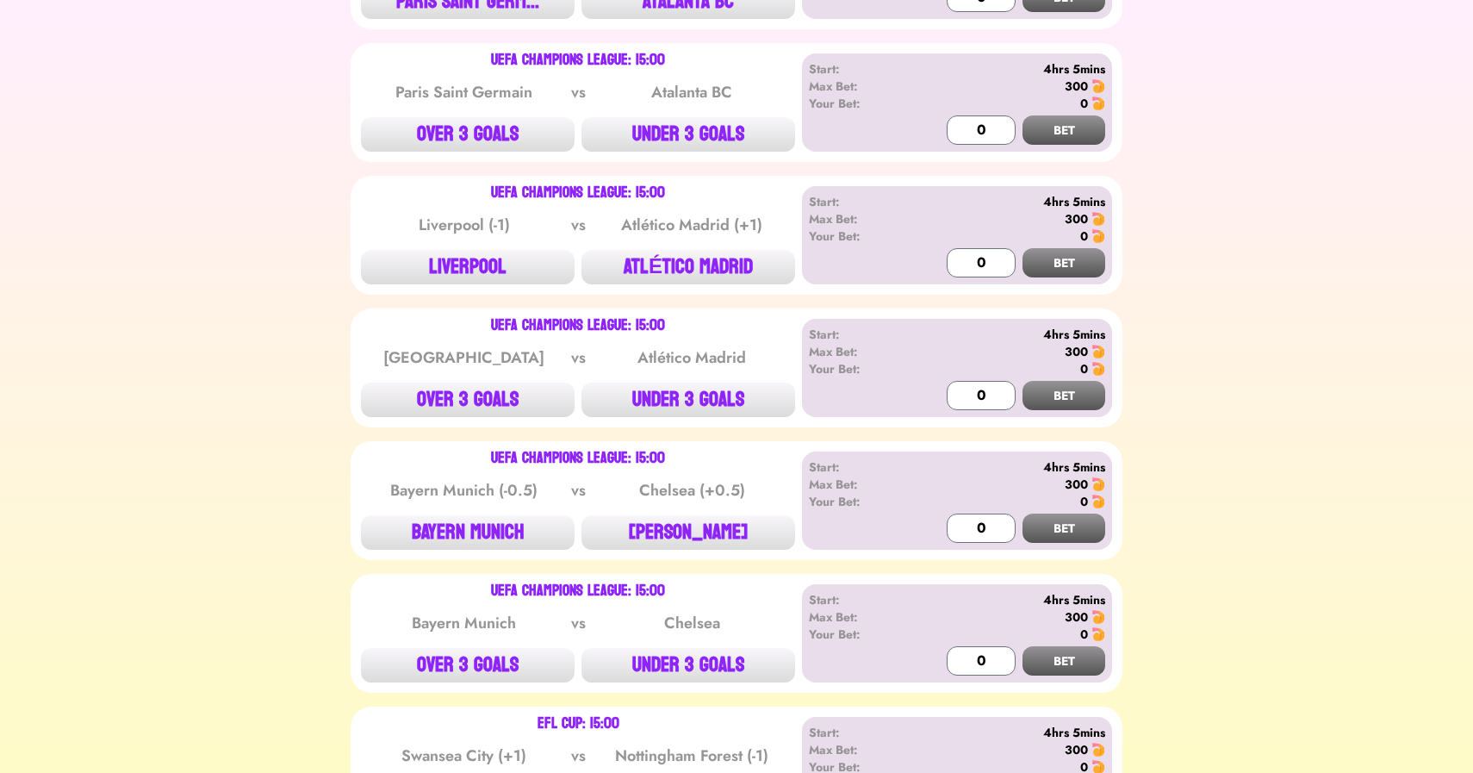
click at [473, 550] on div "UEFA Champions League: 15:00 Bayern Munich (-0.5) vs Chelsea (+0.5) BAYERN MUNI…" at bounding box center [737, 500] width 772 height 119
click at [494, 541] on button "BAYERN MUNICH" at bounding box center [468, 532] width 214 height 34
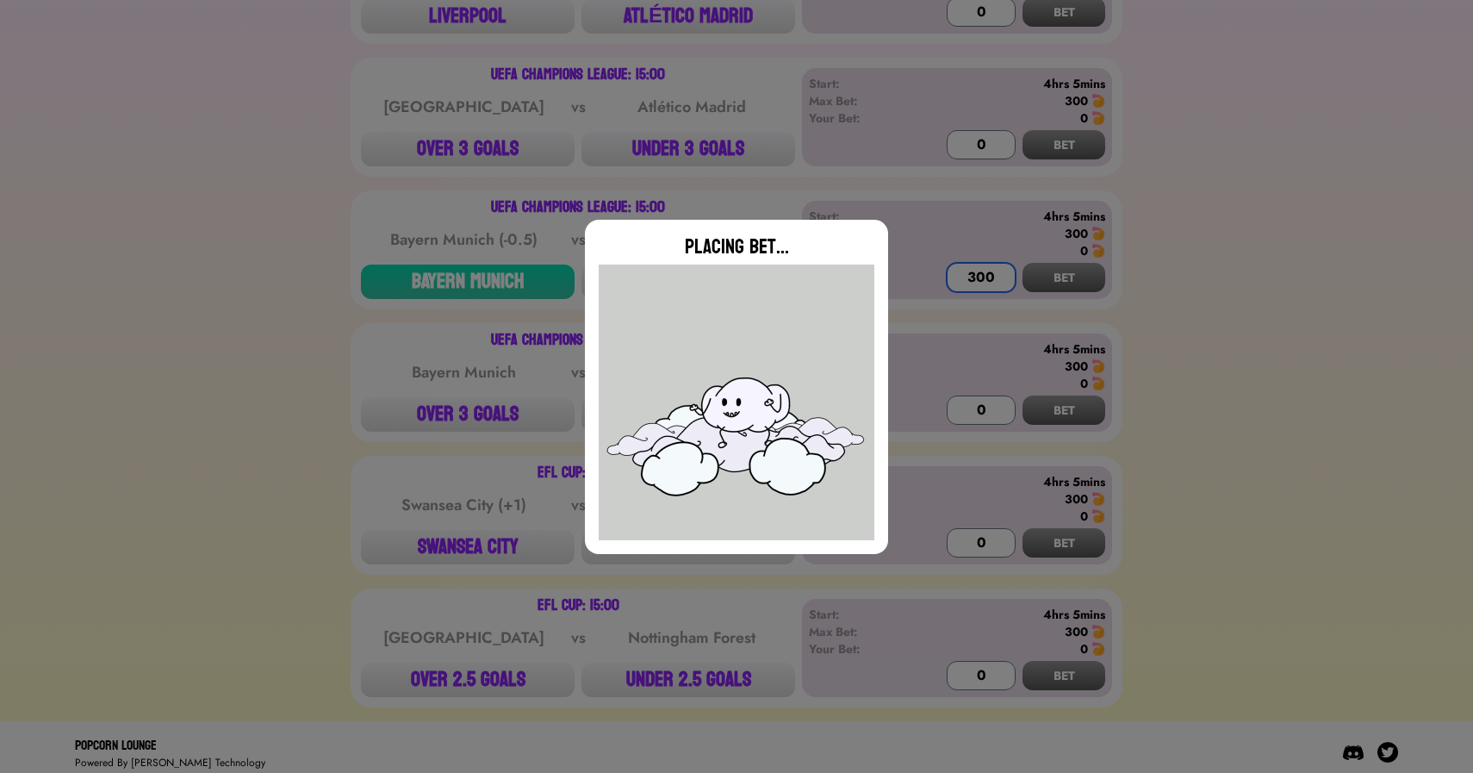
scroll to position [1497, 0]
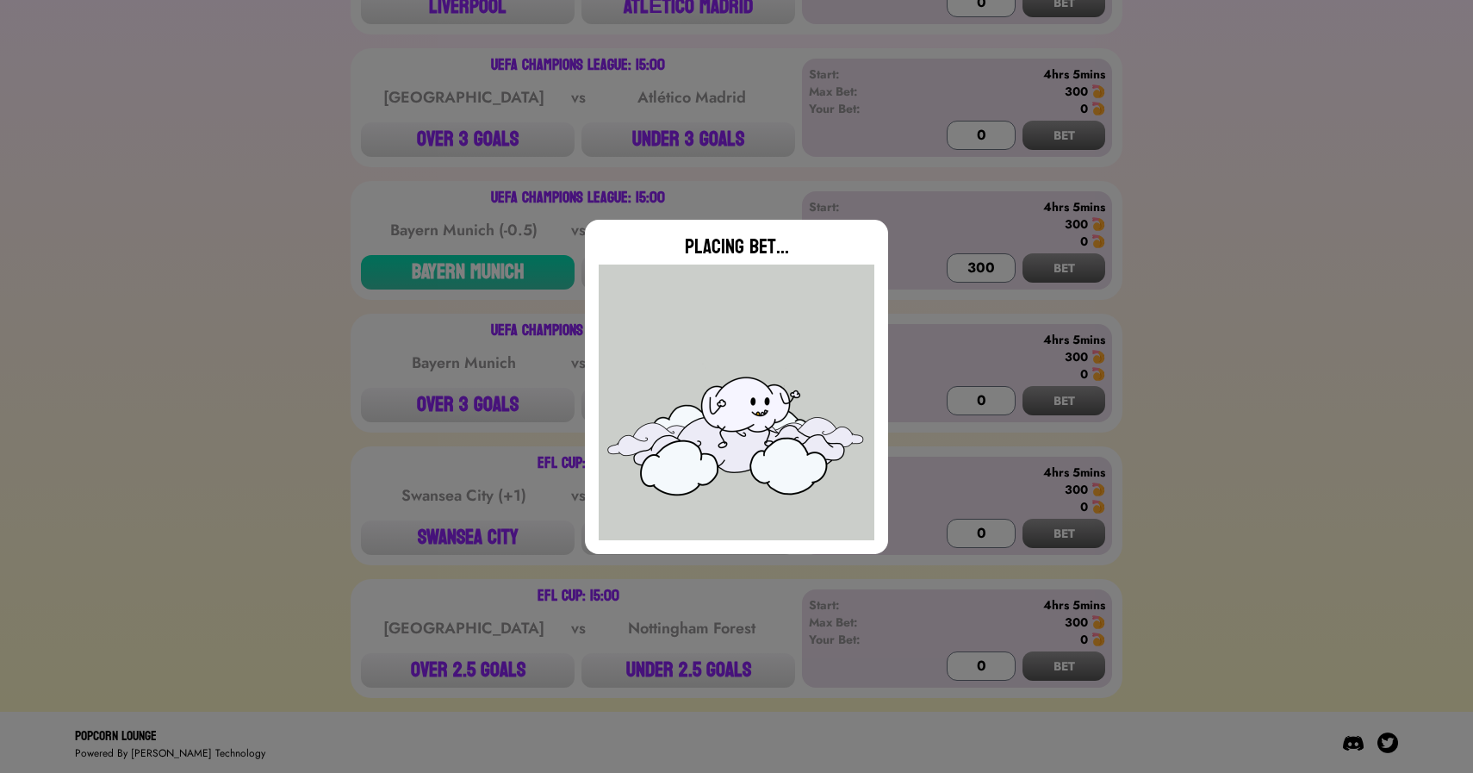
type input "0"
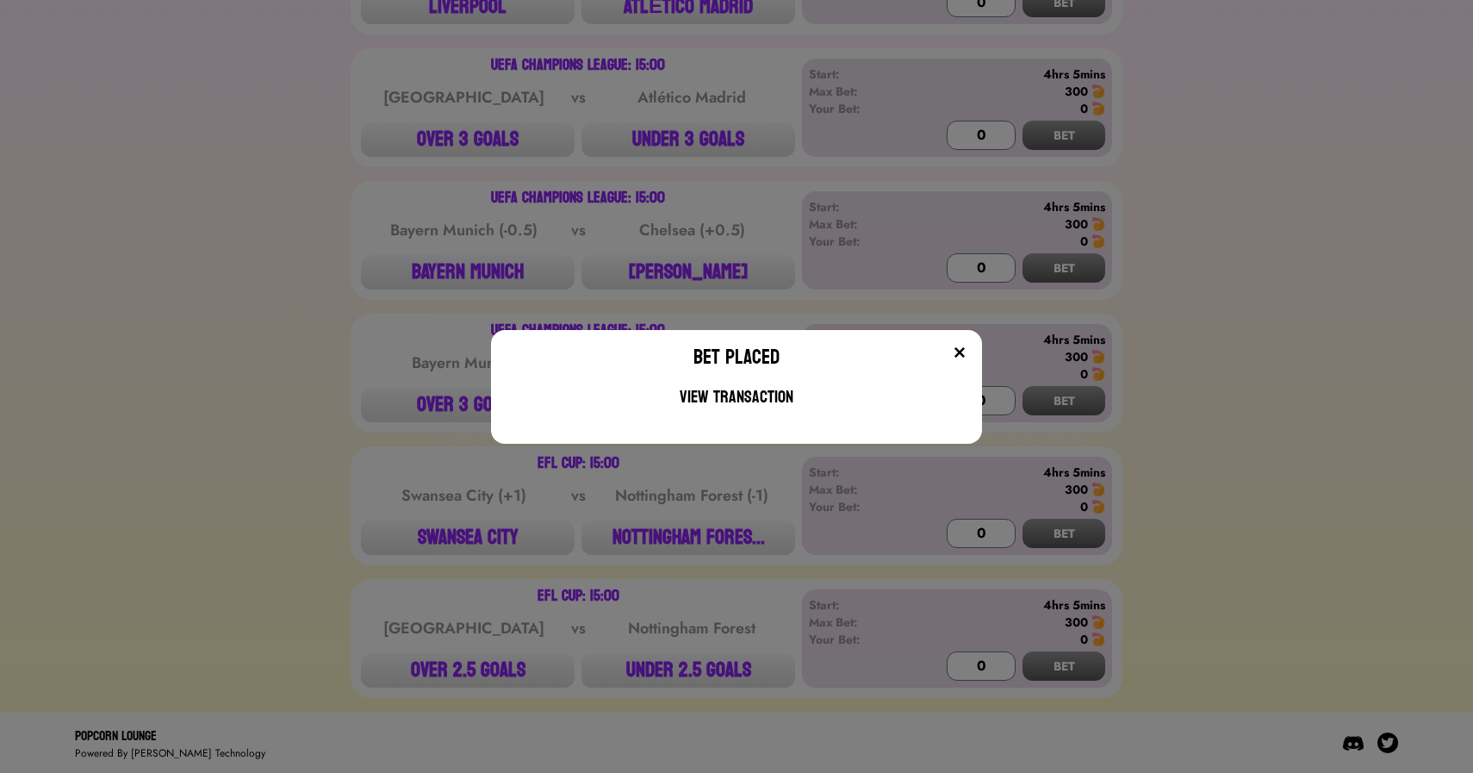
click at [264, 411] on div "Bet Placed View Transaction" at bounding box center [736, 386] width 1473 height 773
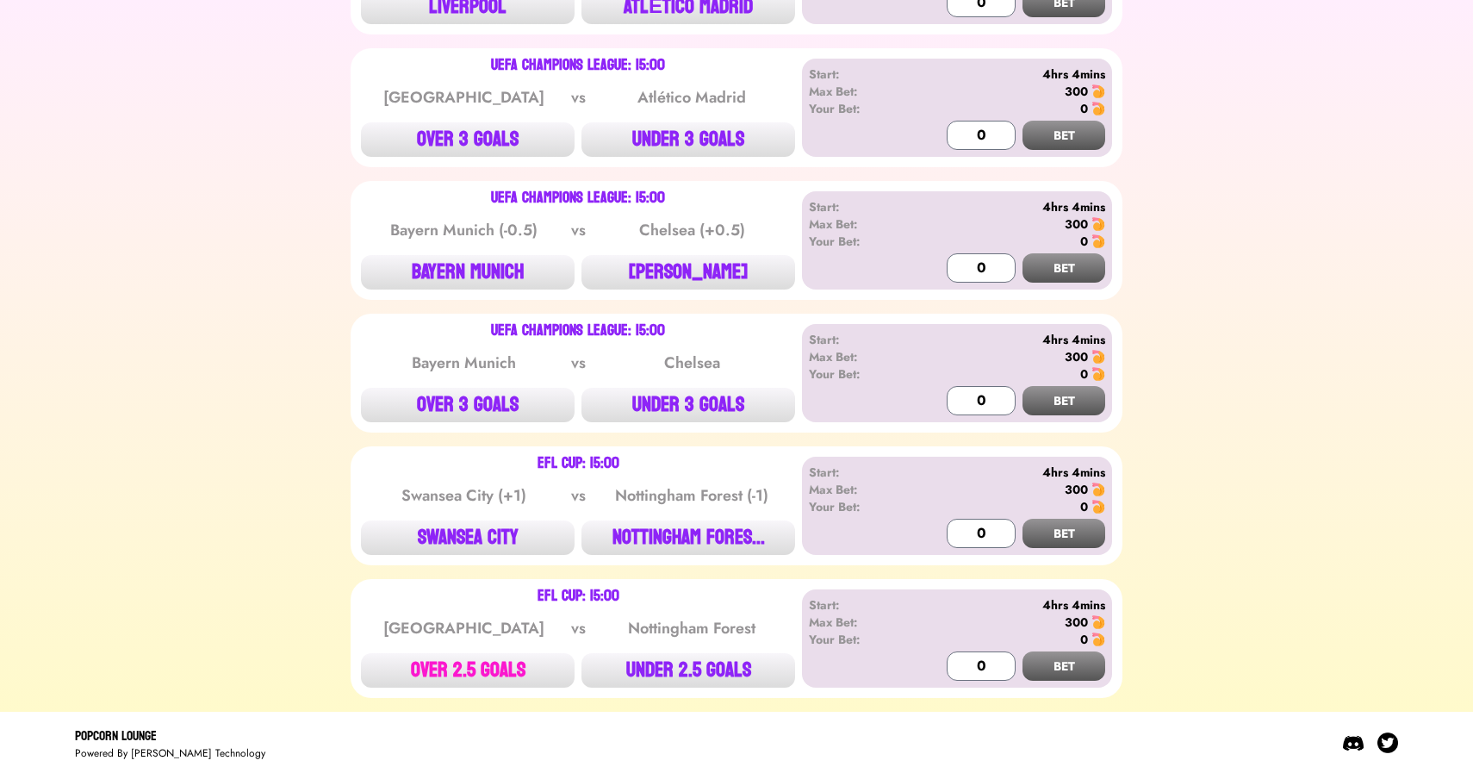
click at [483, 671] on button "OVER 2.5 GOALS" at bounding box center [468, 670] width 214 height 34
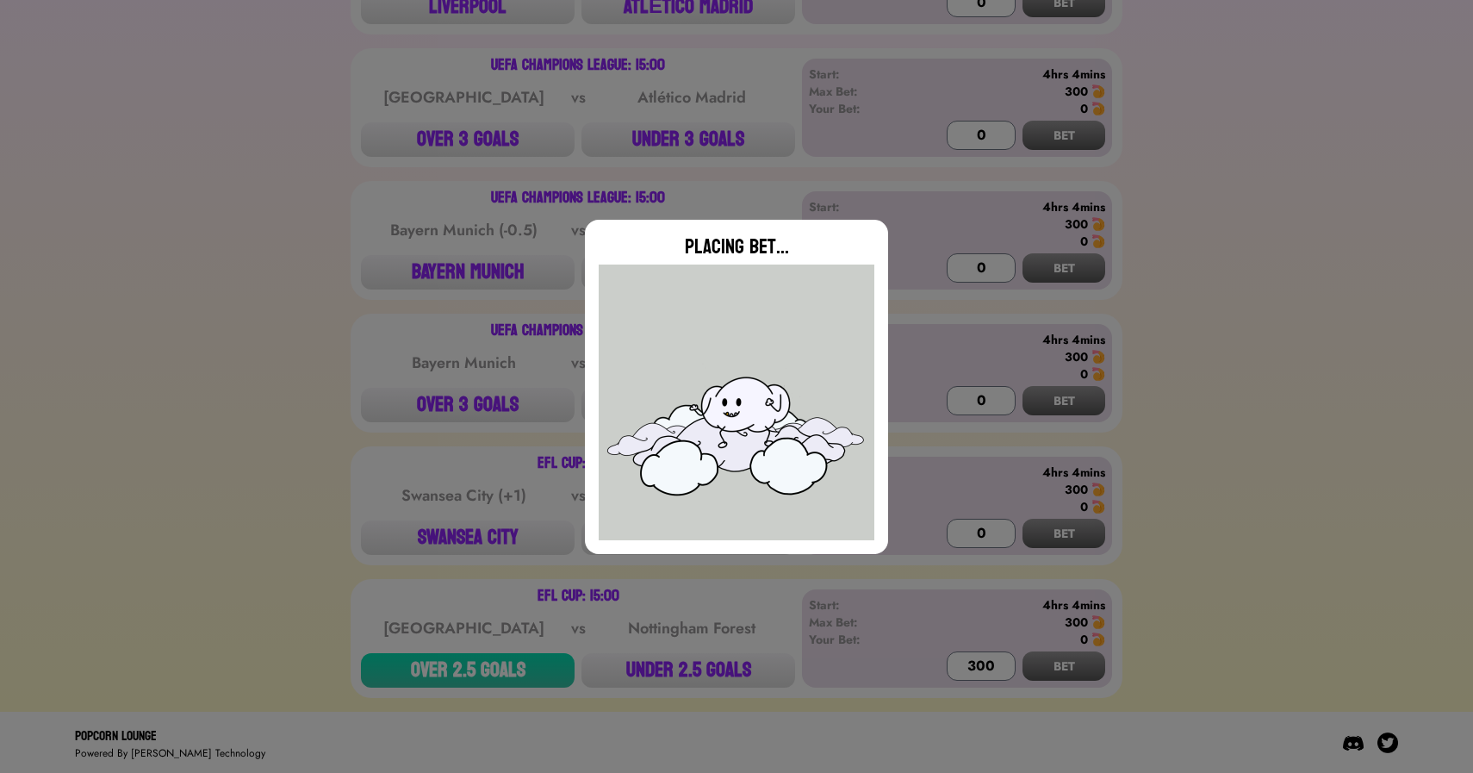
type input "0"
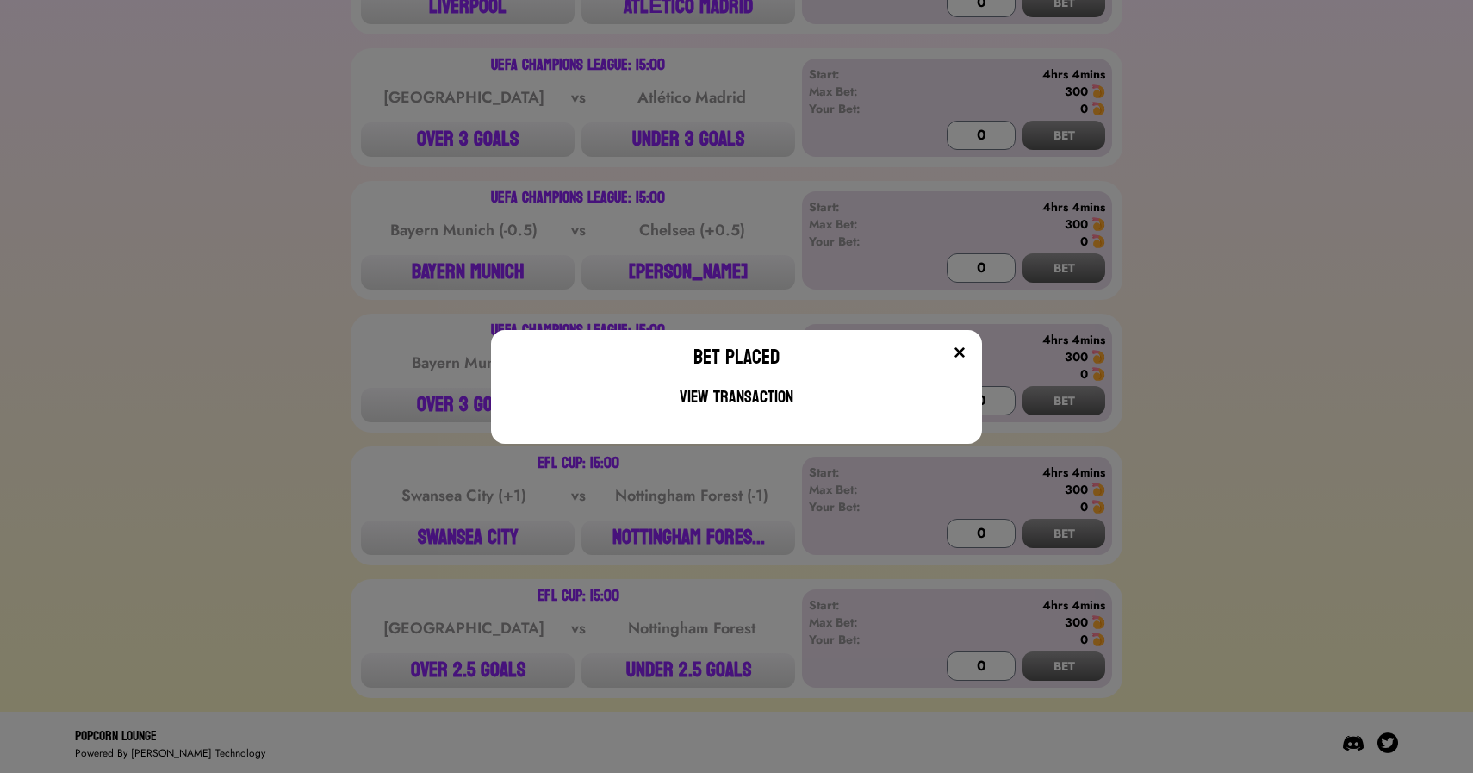
click at [351, 462] on div "Bet Placed View Transaction" at bounding box center [736, 386] width 1473 height 773
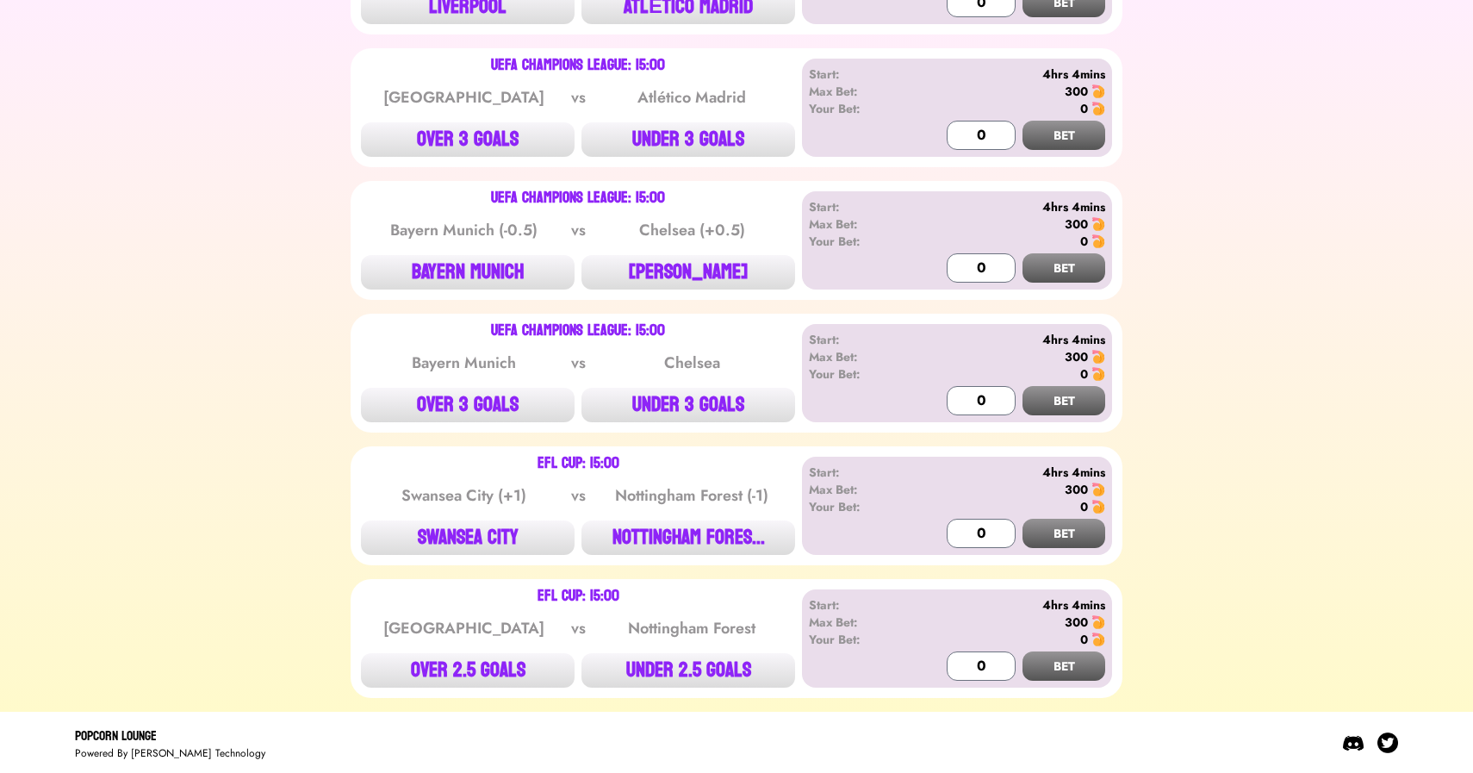
scroll to position [0, 0]
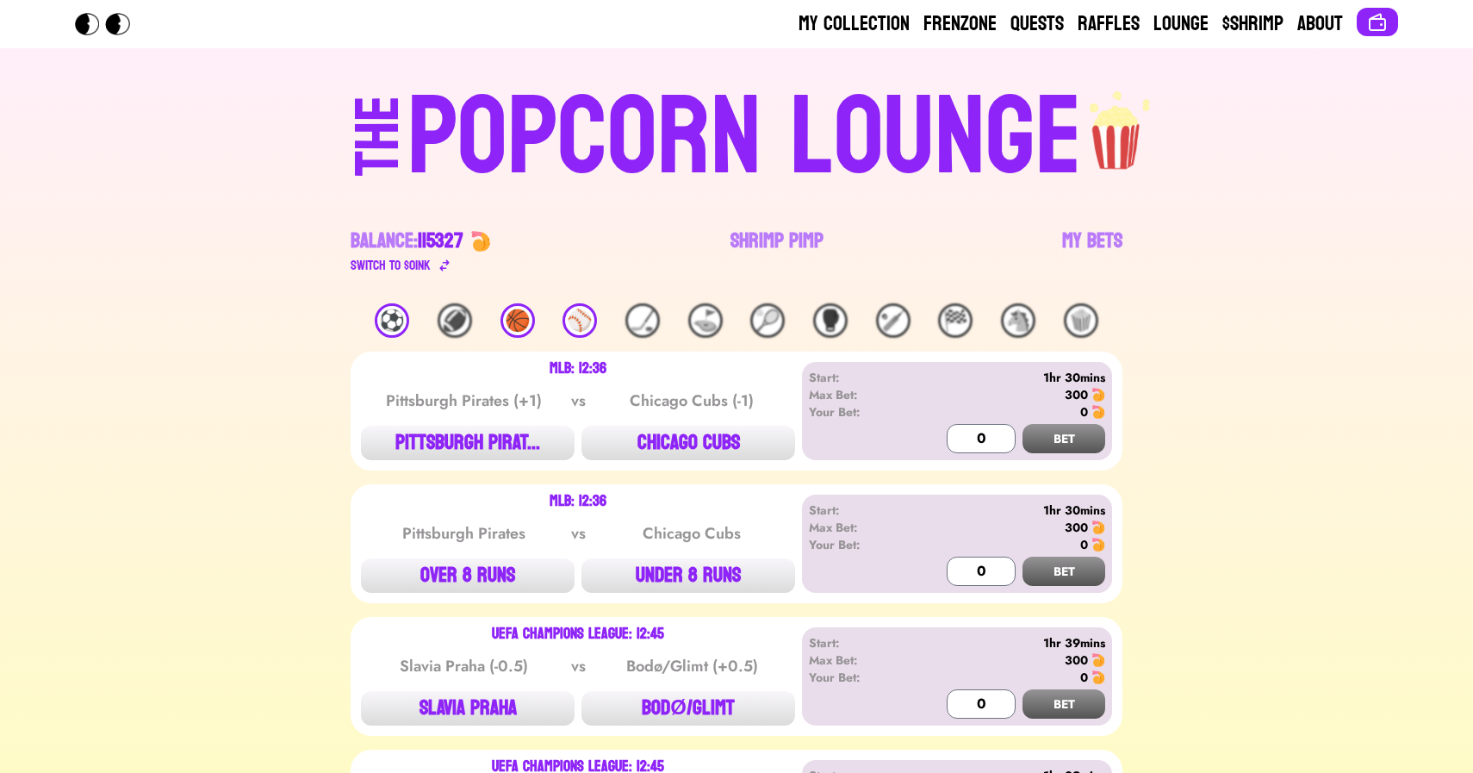
click at [1103, 16] on link "Raffles" at bounding box center [1109, 24] width 62 height 28
click at [517, 328] on div "🏀" at bounding box center [517, 320] width 34 height 34
